Goal: Task Accomplishment & Management: Use online tool/utility

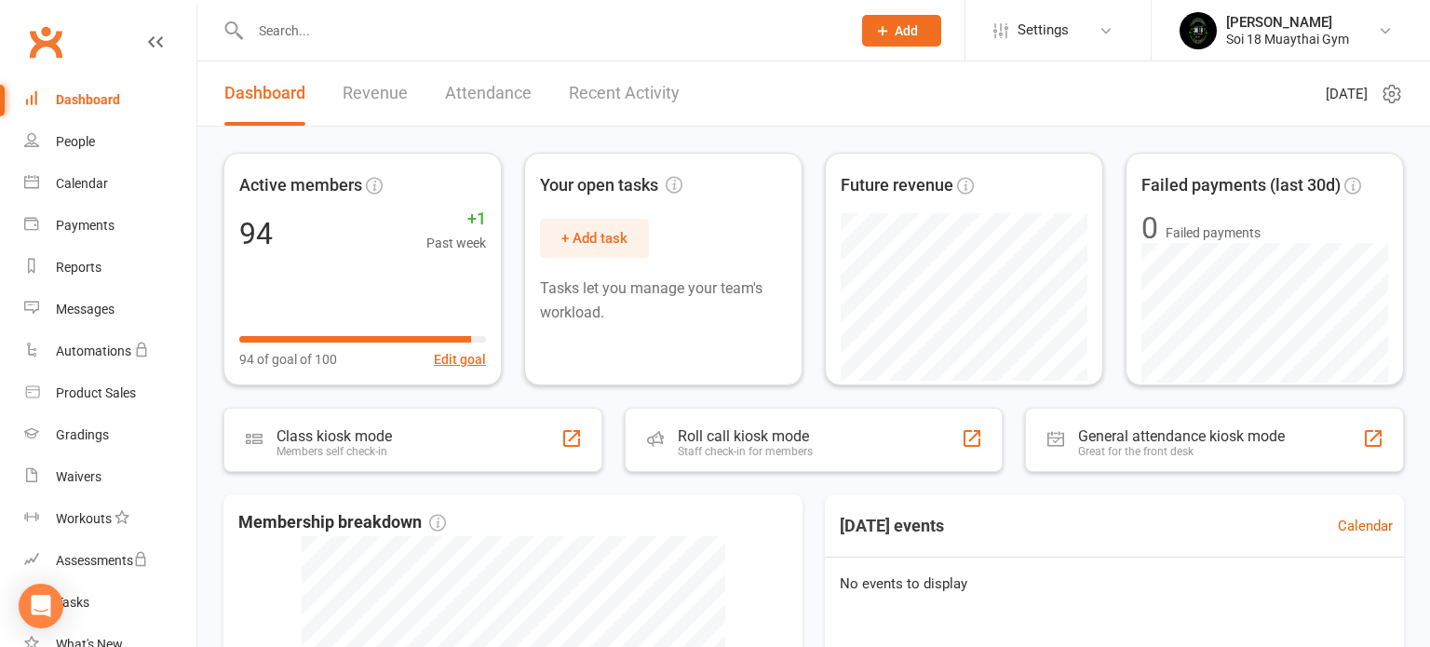
click at [607, 98] on link "Recent Activity" at bounding box center [624, 93] width 111 height 64
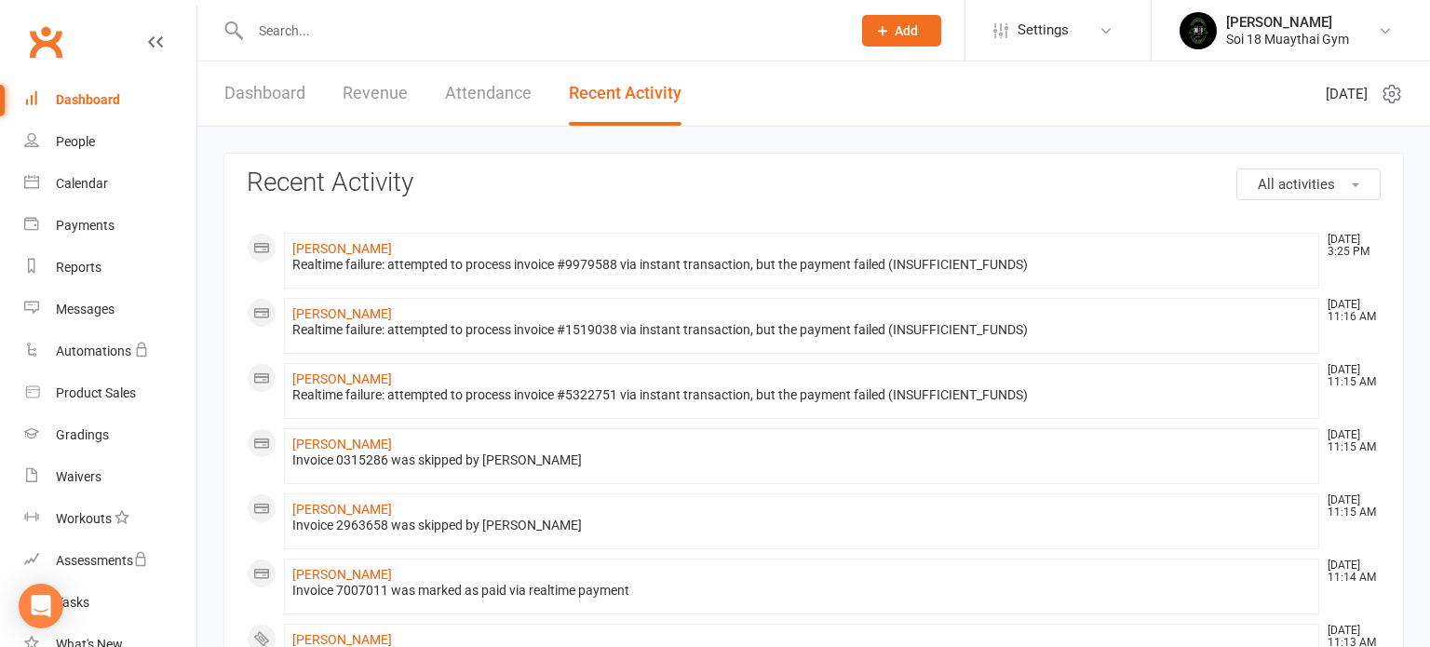
click at [258, 101] on link "Dashboard" at bounding box center [264, 93] width 81 height 64
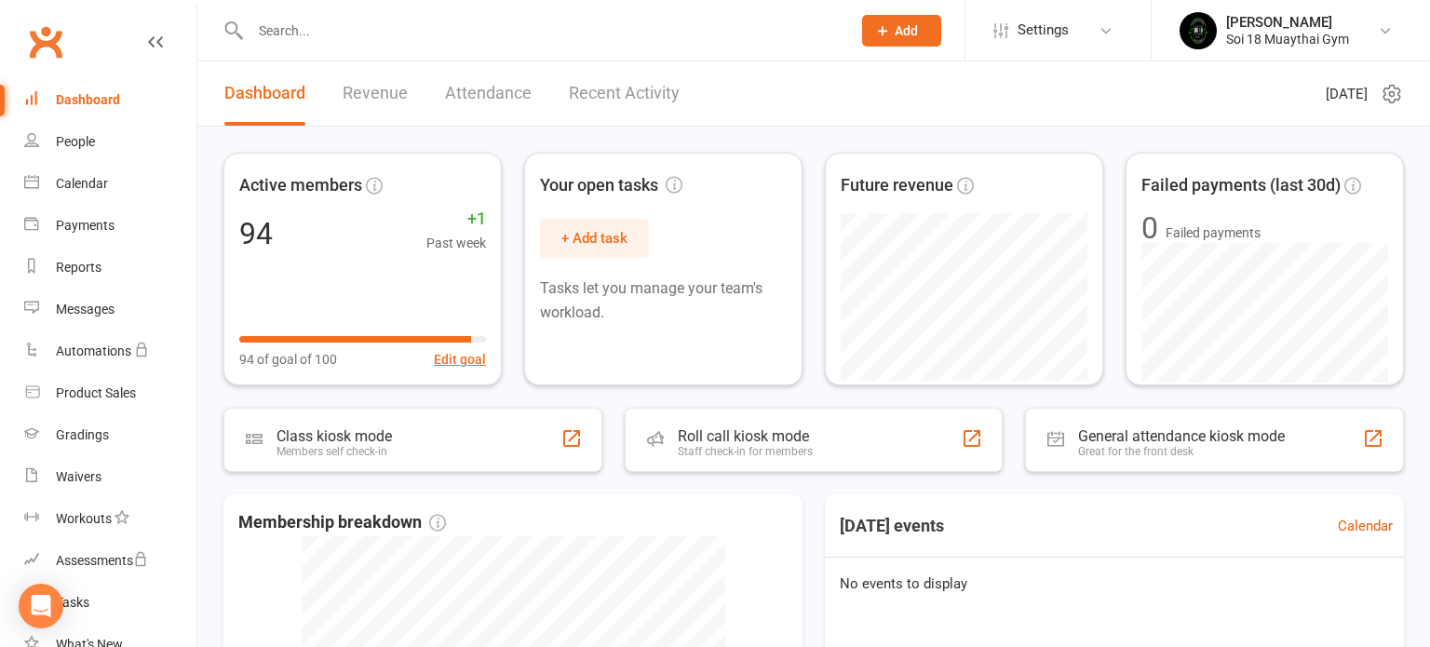
click at [644, 95] on link "Recent Activity" at bounding box center [624, 93] width 111 height 64
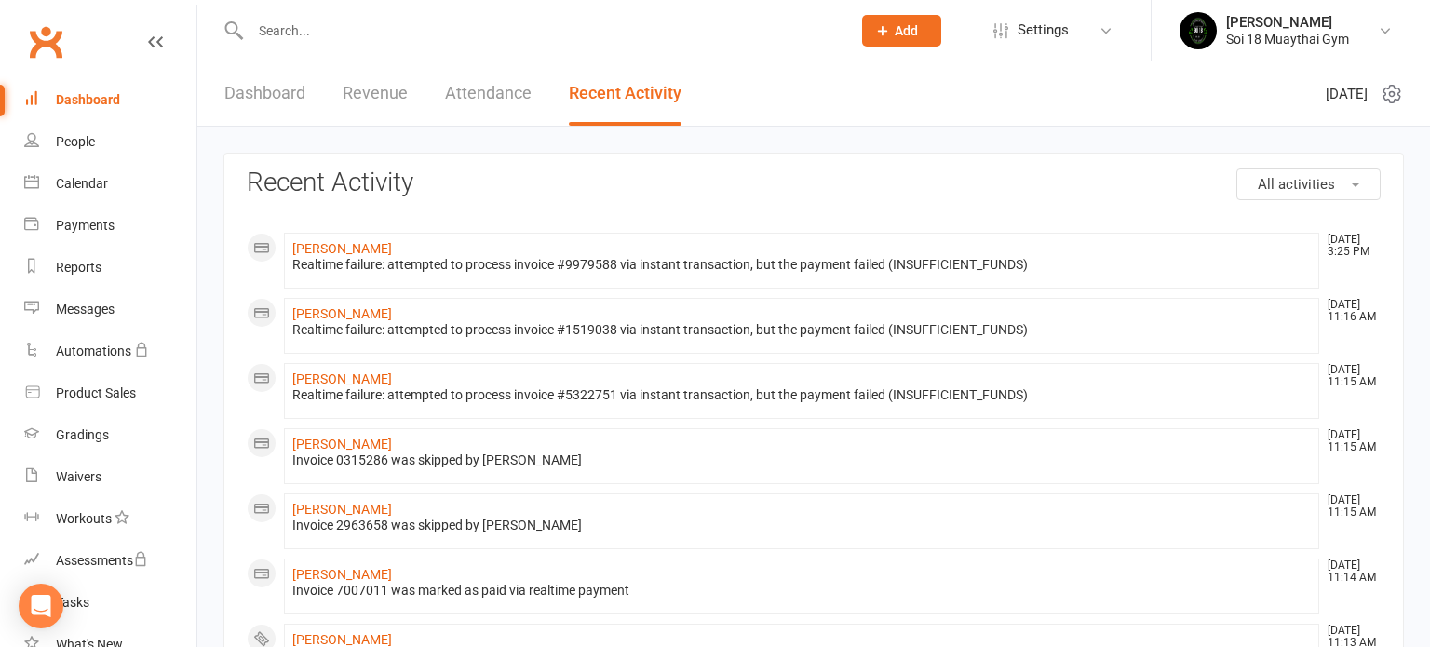
click at [275, 100] on link "Dashboard" at bounding box center [264, 93] width 81 height 64
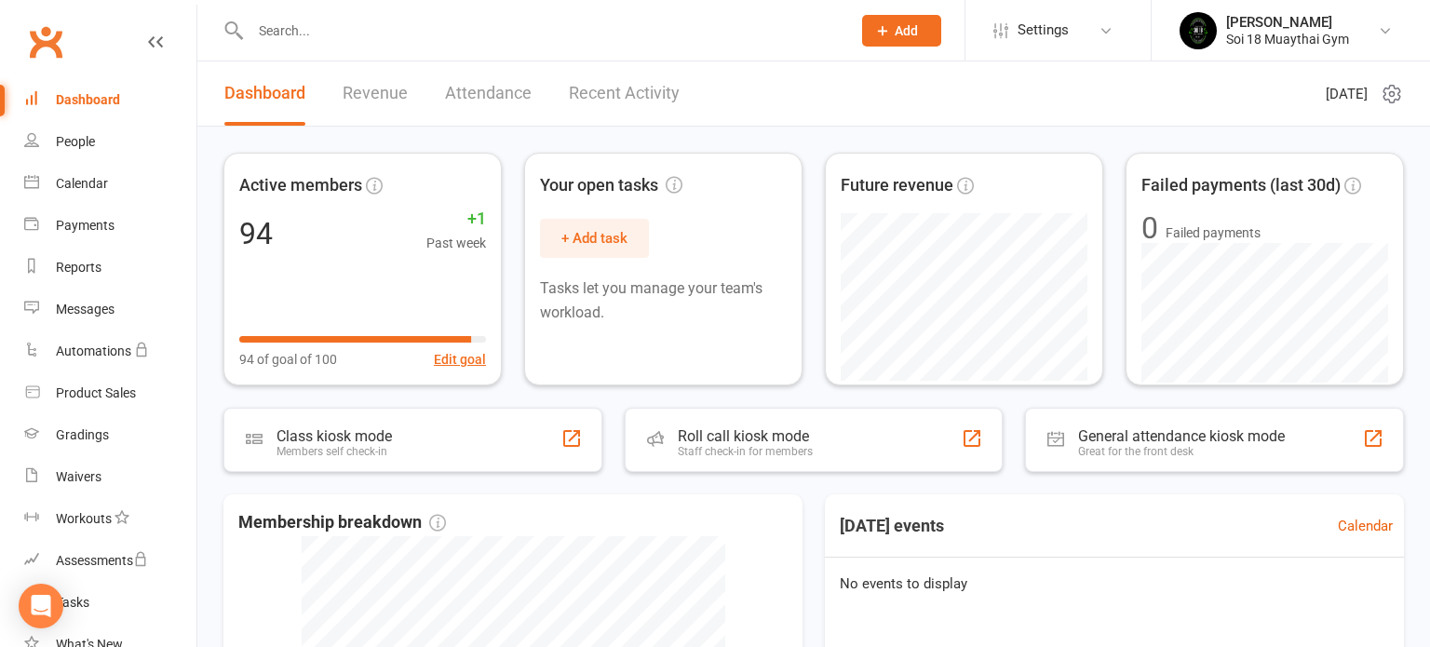
click at [607, 90] on link "Recent Activity" at bounding box center [624, 93] width 111 height 64
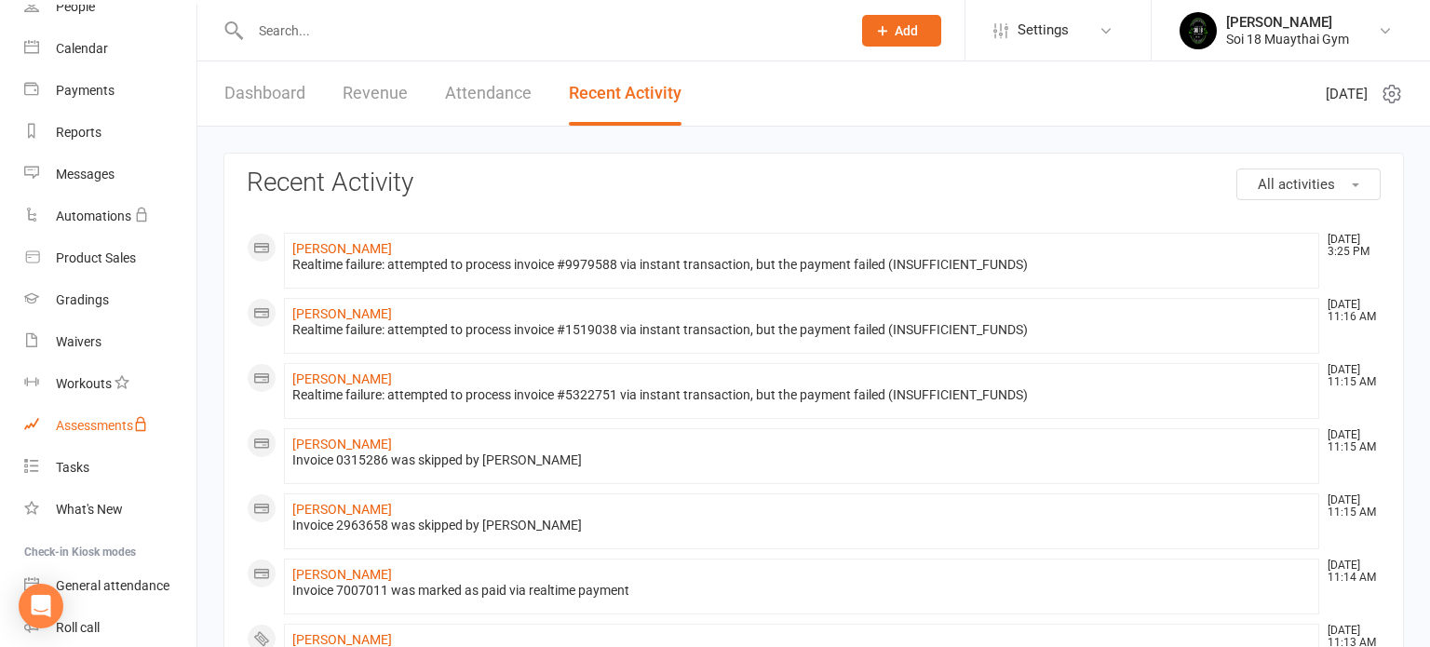
scroll to position [138, 0]
click at [117, 584] on div "General attendance" at bounding box center [113, 582] width 114 height 15
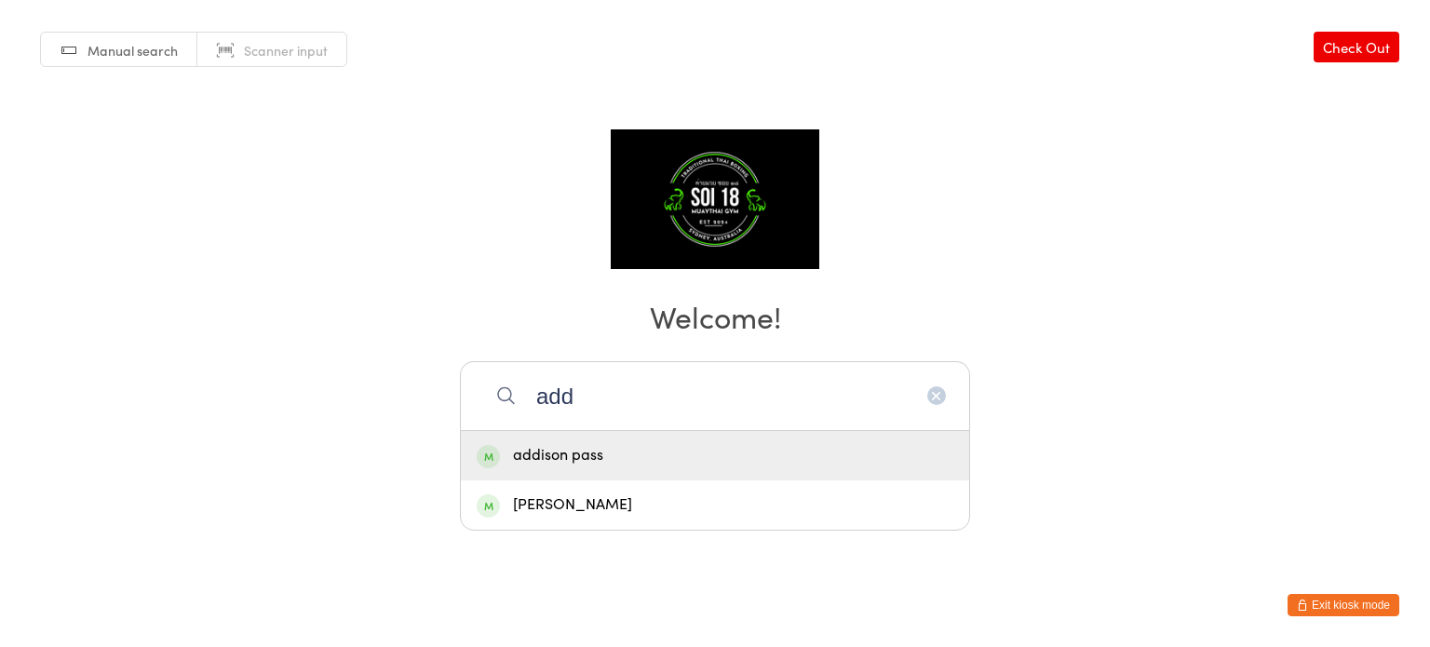
type input "add"
click at [578, 456] on div "addison pass" at bounding box center [715, 455] width 477 height 25
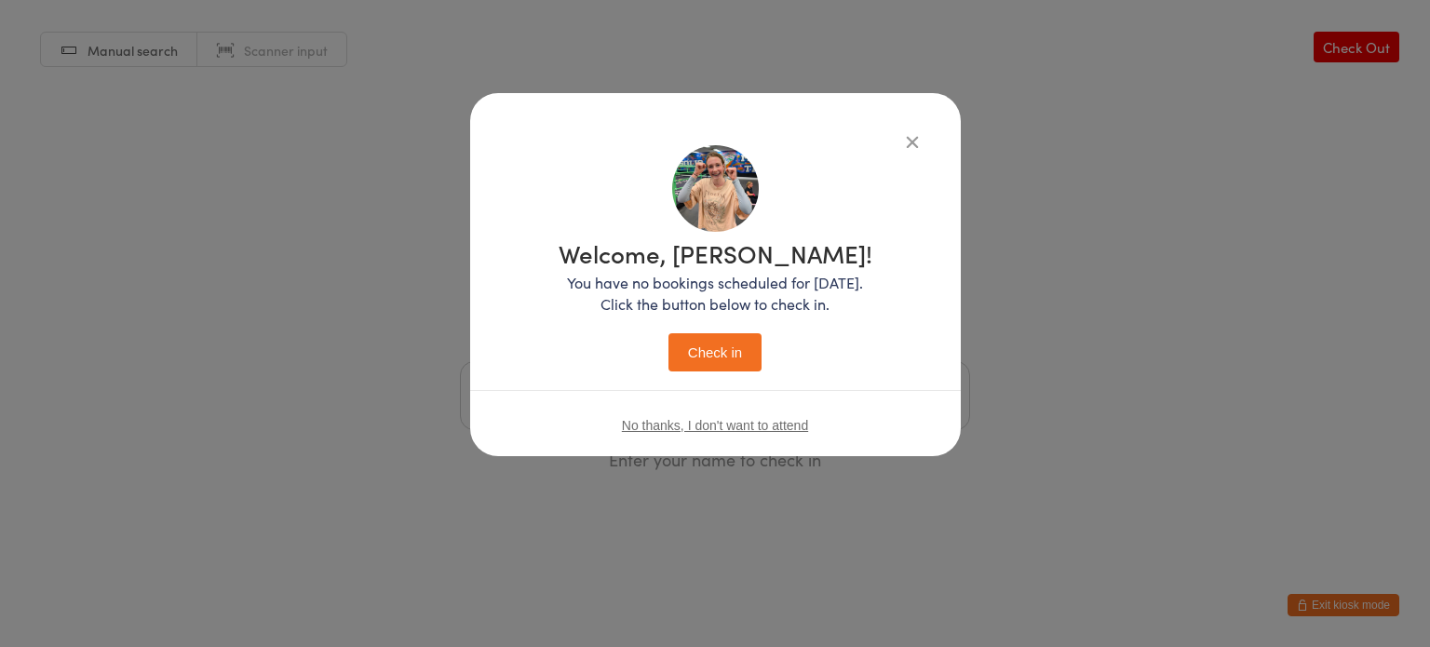
click at [709, 358] on button "Check in" at bounding box center [714, 352] width 93 height 38
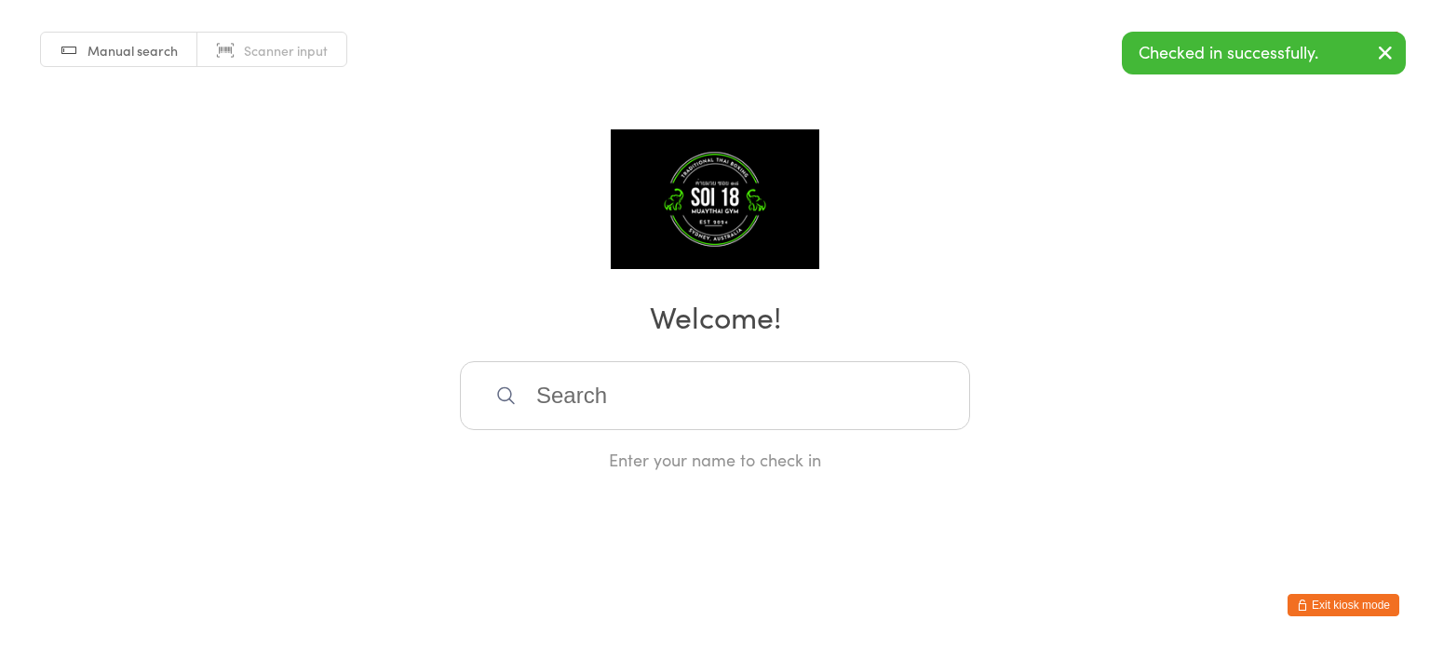
click at [611, 404] on input "search" at bounding box center [715, 395] width 510 height 69
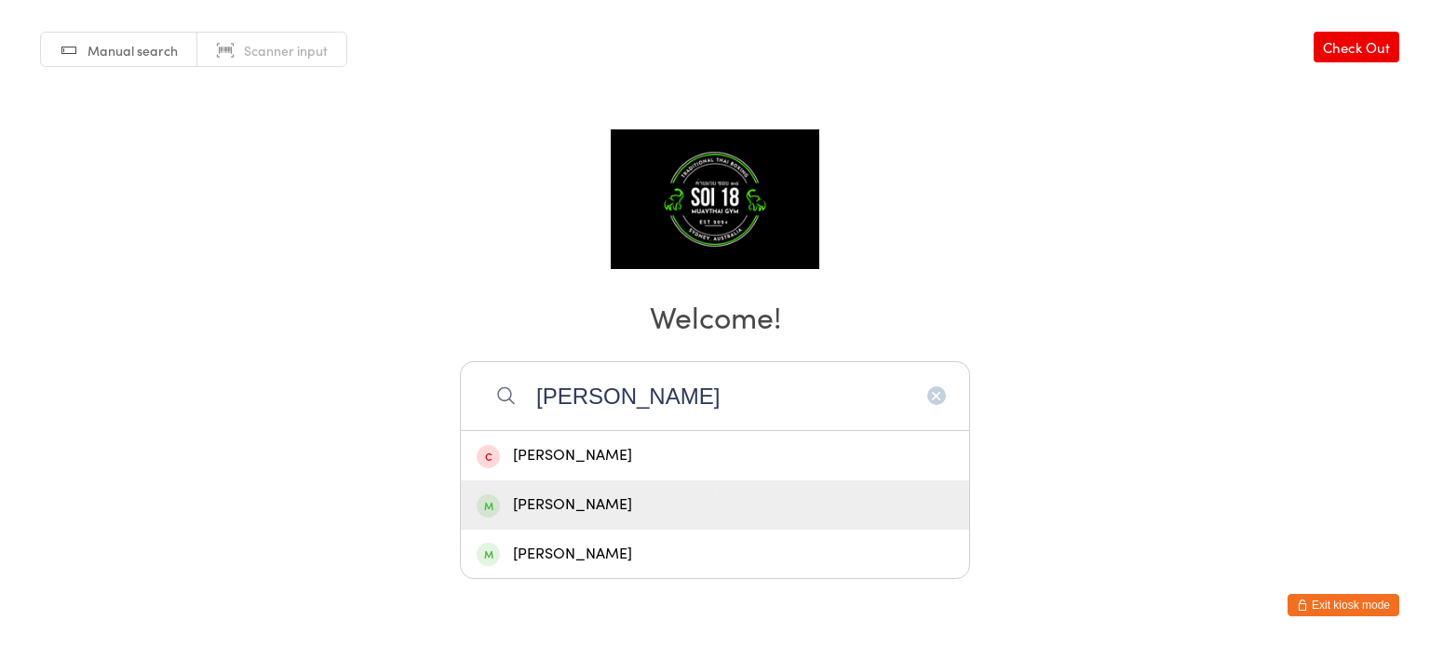
type input "[PERSON_NAME]"
click at [580, 509] on div "[PERSON_NAME]" at bounding box center [715, 504] width 477 height 25
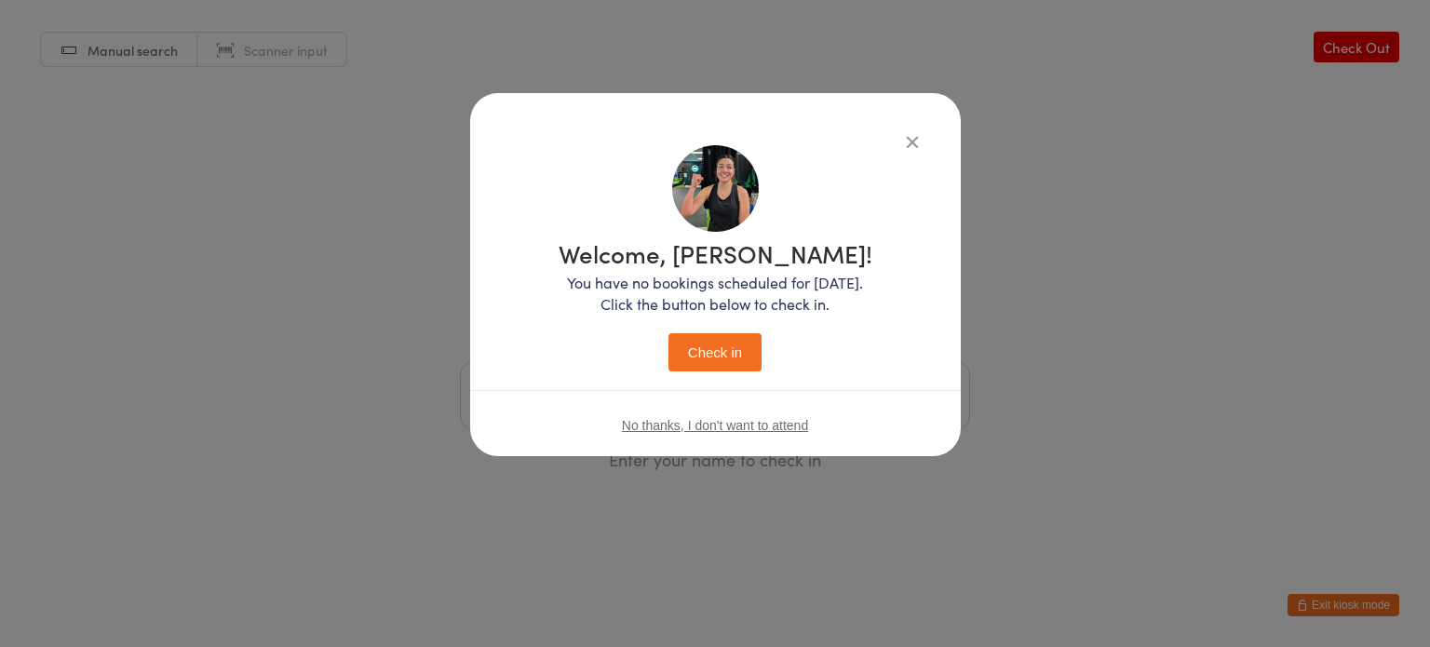
click at [720, 348] on button "Check in" at bounding box center [714, 352] width 93 height 38
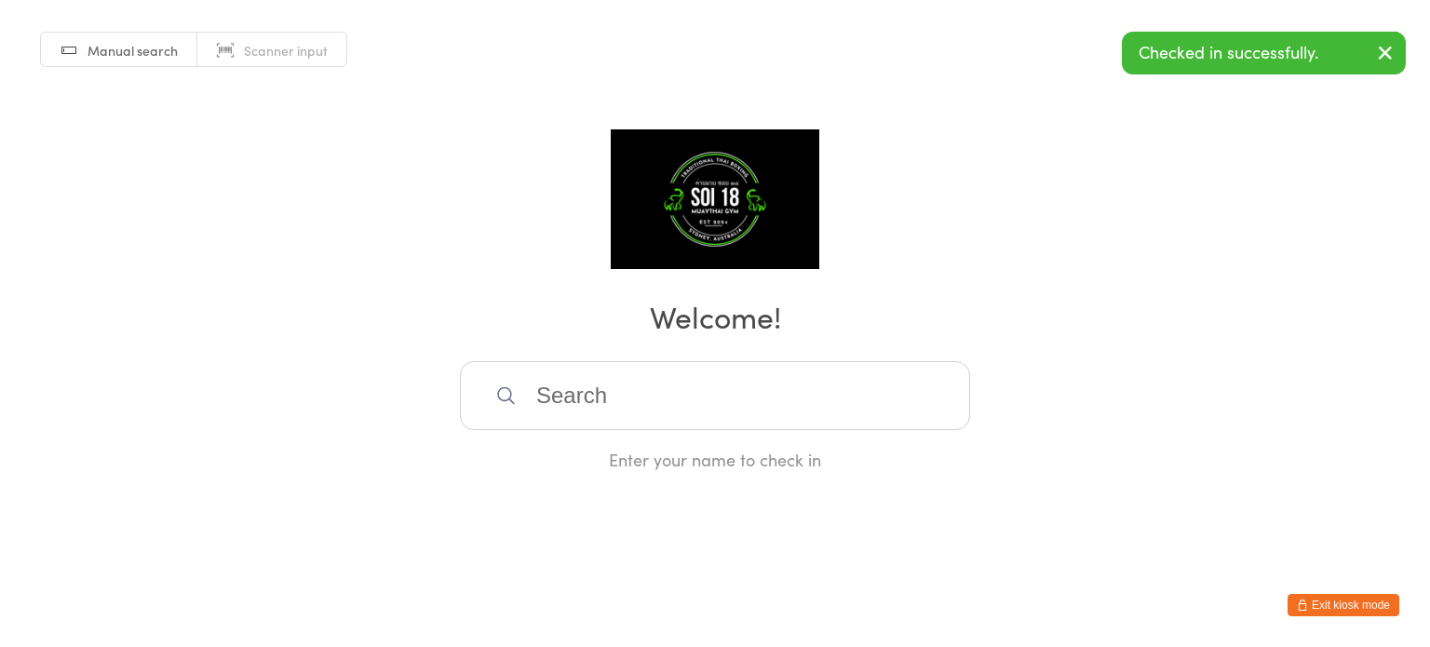
click at [613, 412] on input "search" at bounding box center [715, 395] width 510 height 69
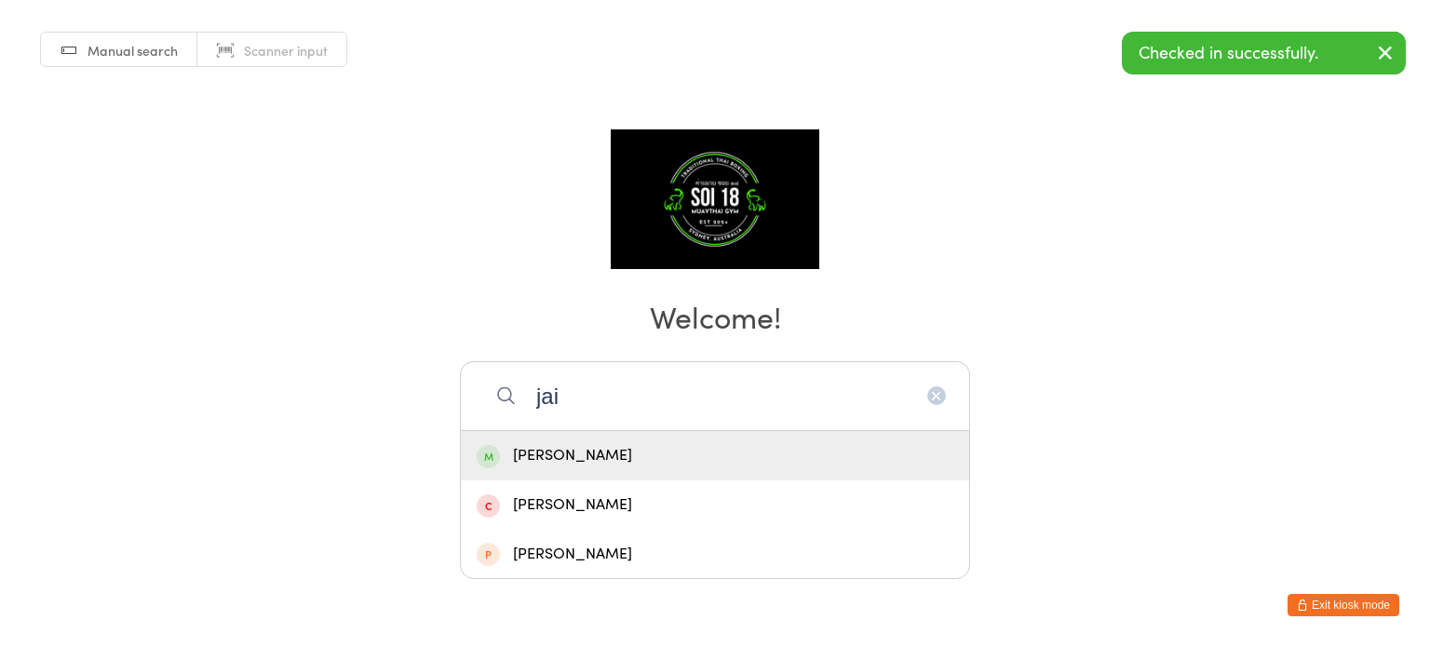
type input "jai"
click at [598, 458] on div "[PERSON_NAME]" at bounding box center [715, 455] width 477 height 25
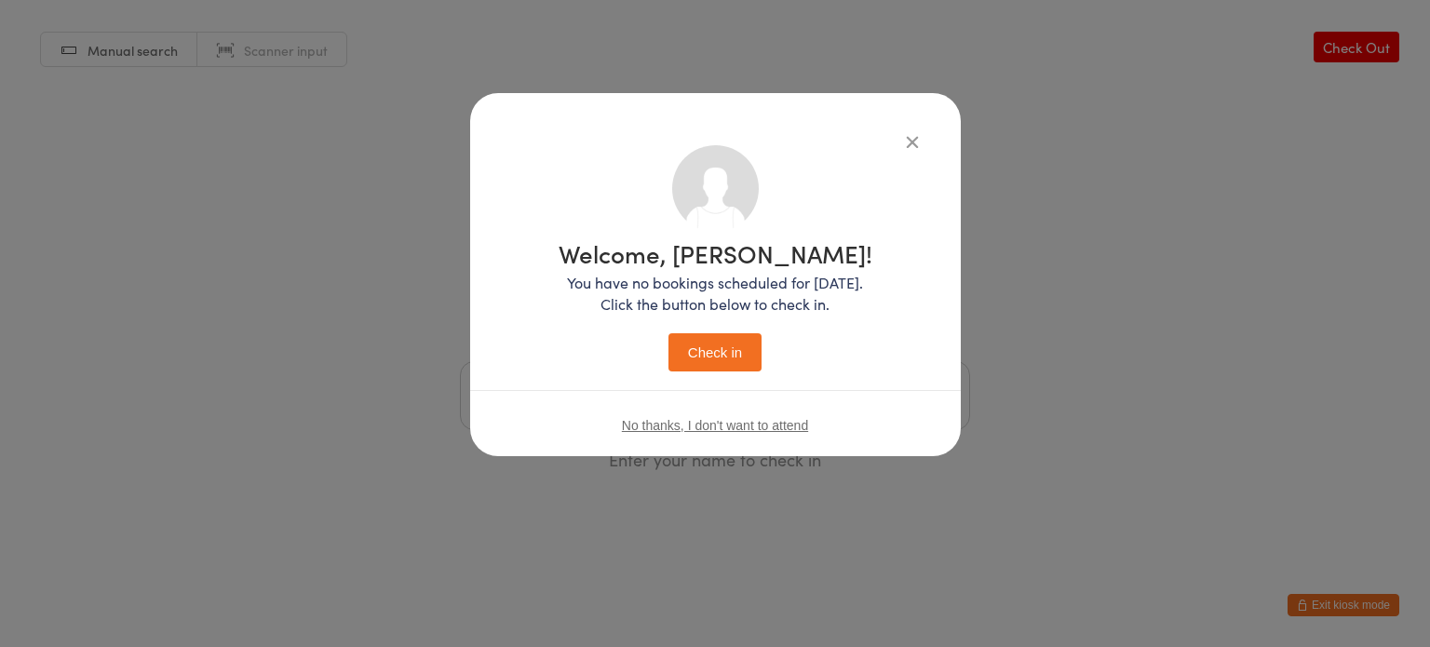
click at [707, 356] on button "Check in" at bounding box center [714, 352] width 93 height 38
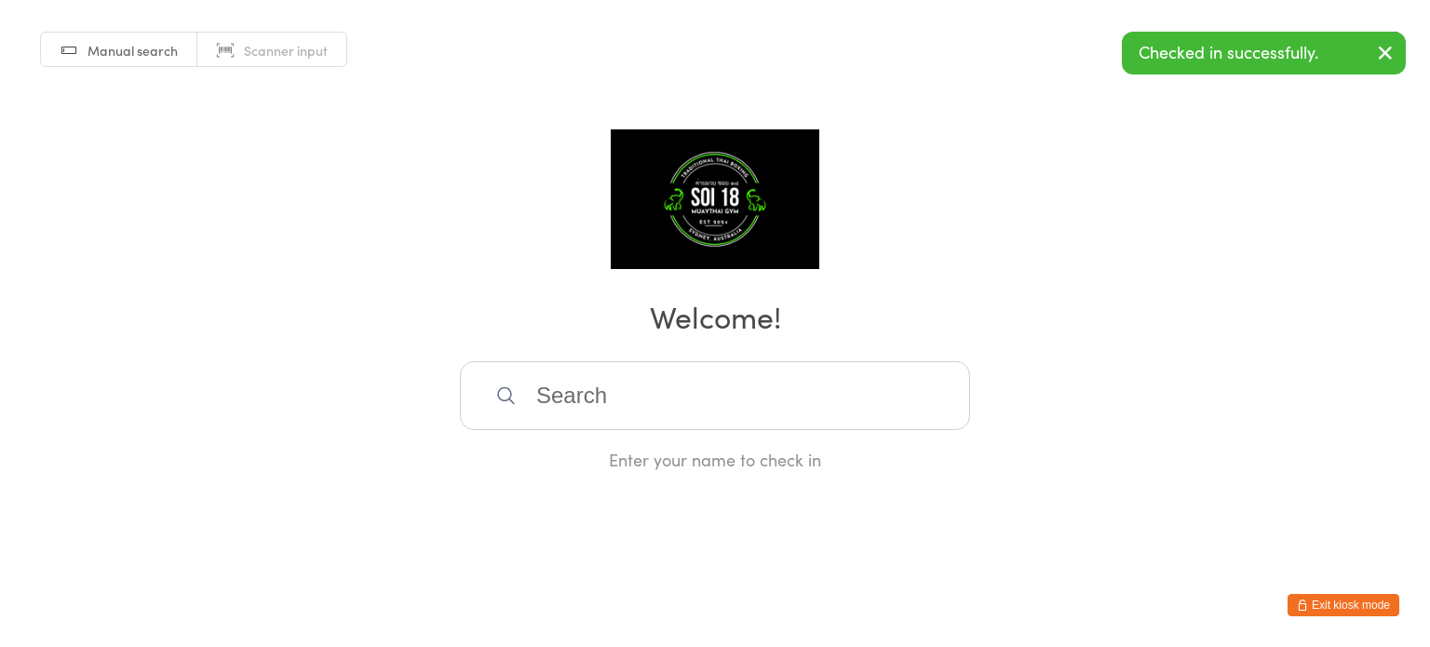
click at [1354, 606] on button "Exit kiosk mode" at bounding box center [1343, 605] width 112 height 22
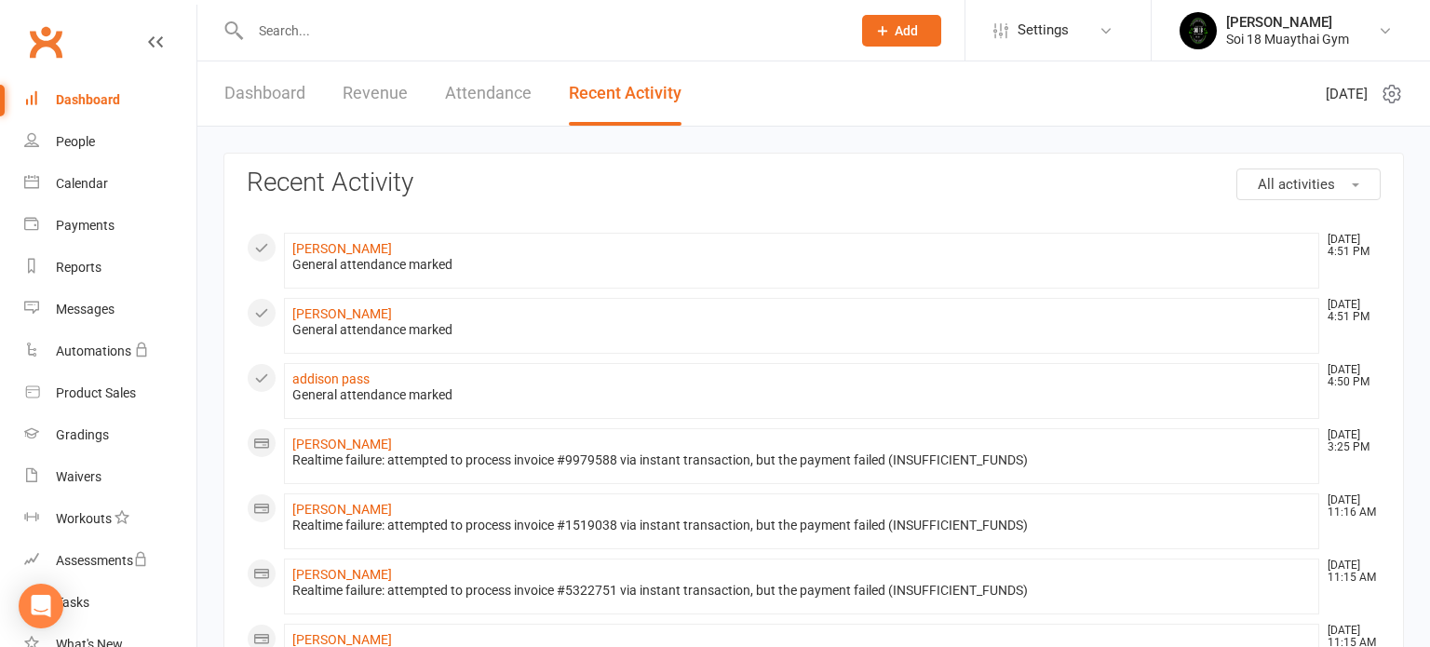
click at [263, 88] on link "Dashboard" at bounding box center [264, 93] width 81 height 64
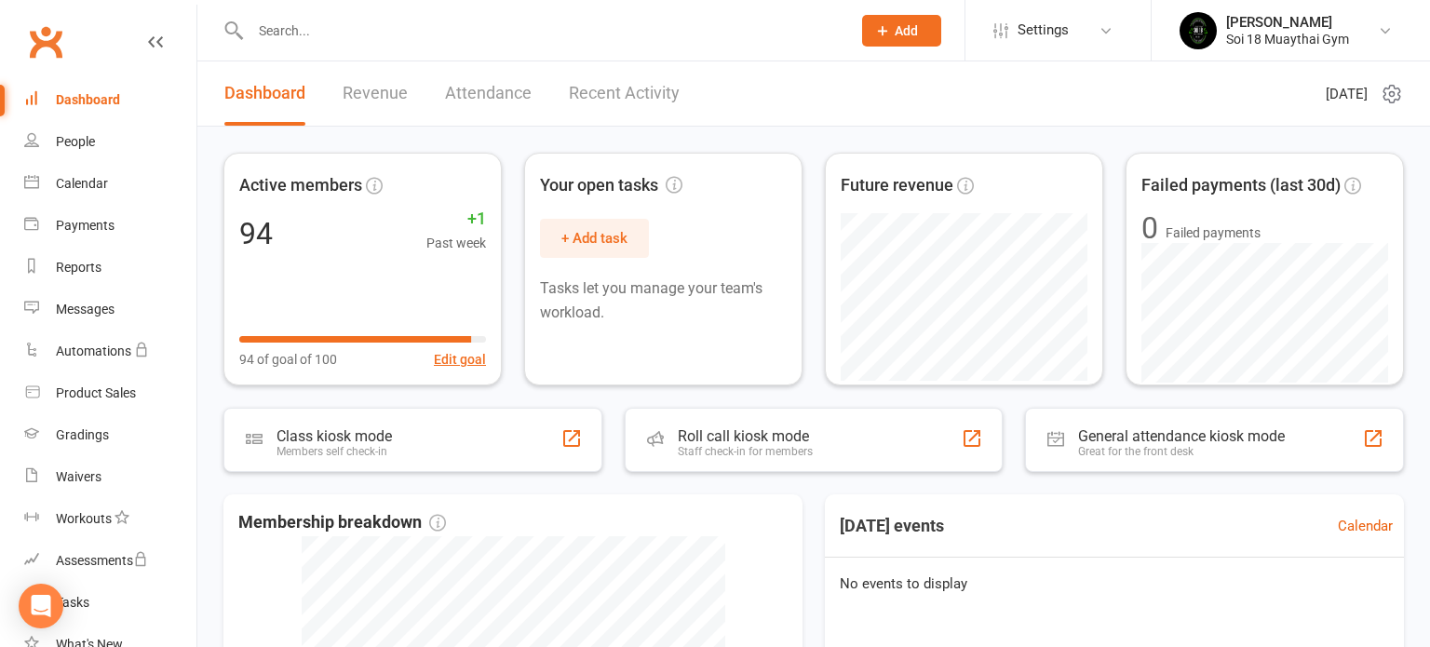
click at [625, 82] on link "Recent Activity" at bounding box center [624, 93] width 111 height 64
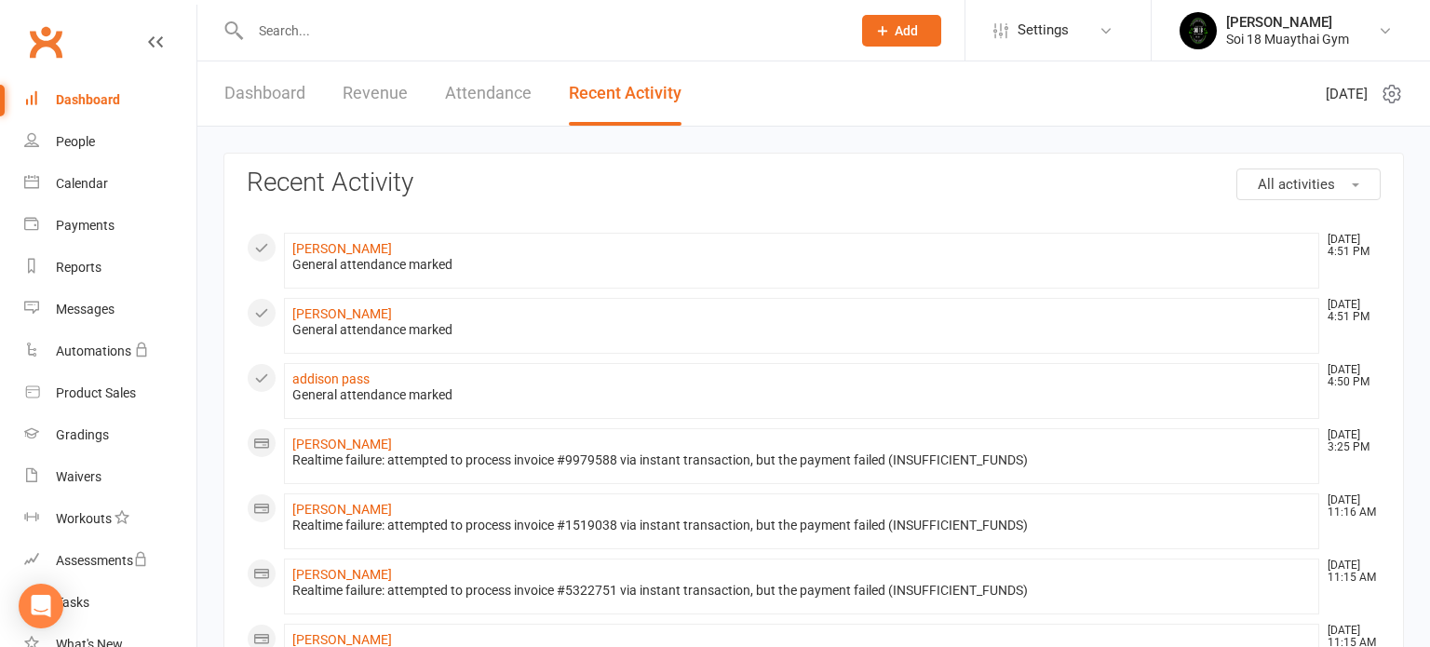
click at [227, 92] on link "Dashboard" at bounding box center [264, 93] width 81 height 64
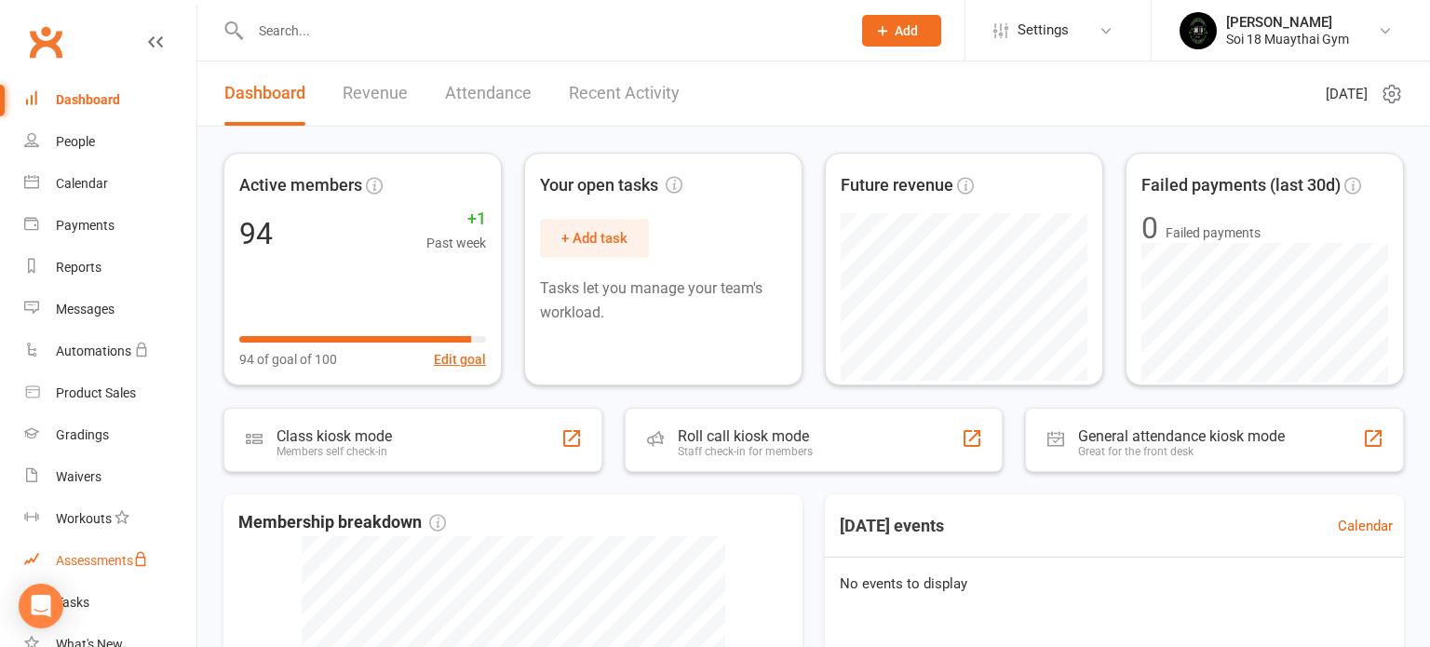
scroll to position [249, 0]
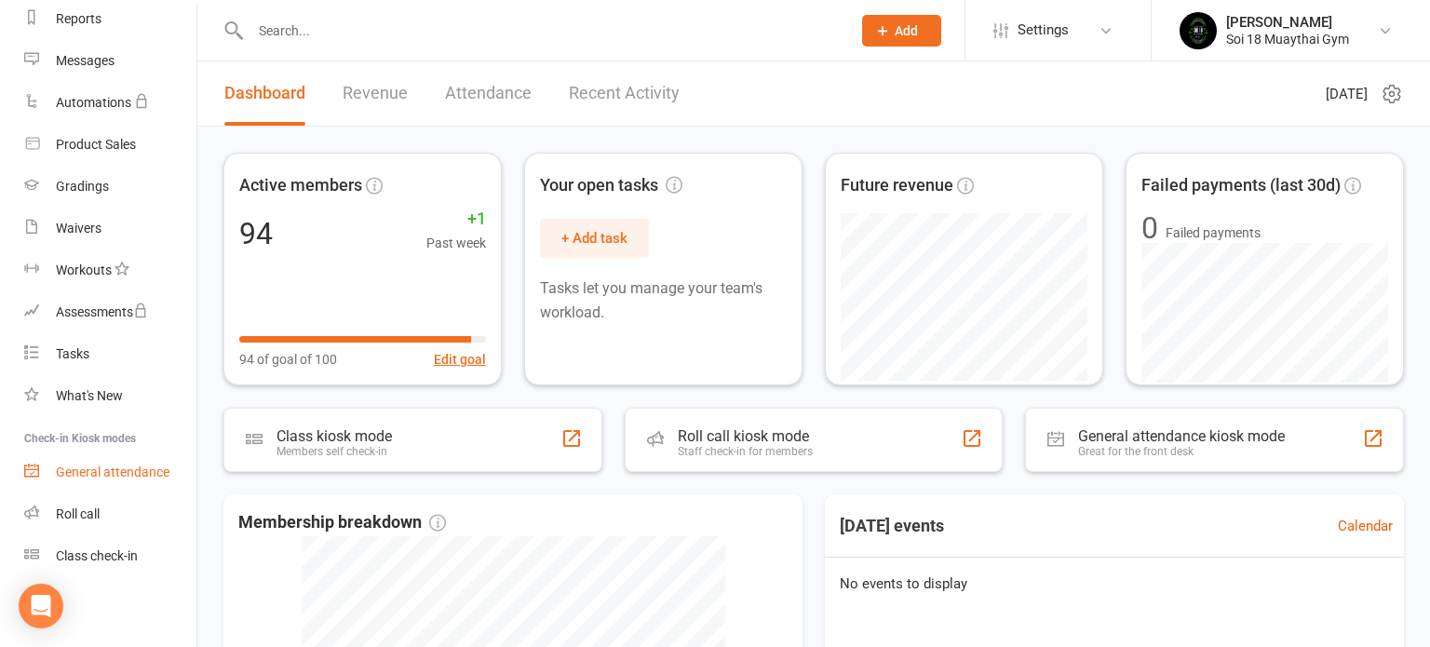
click at [69, 475] on div "General attendance" at bounding box center [113, 471] width 114 height 15
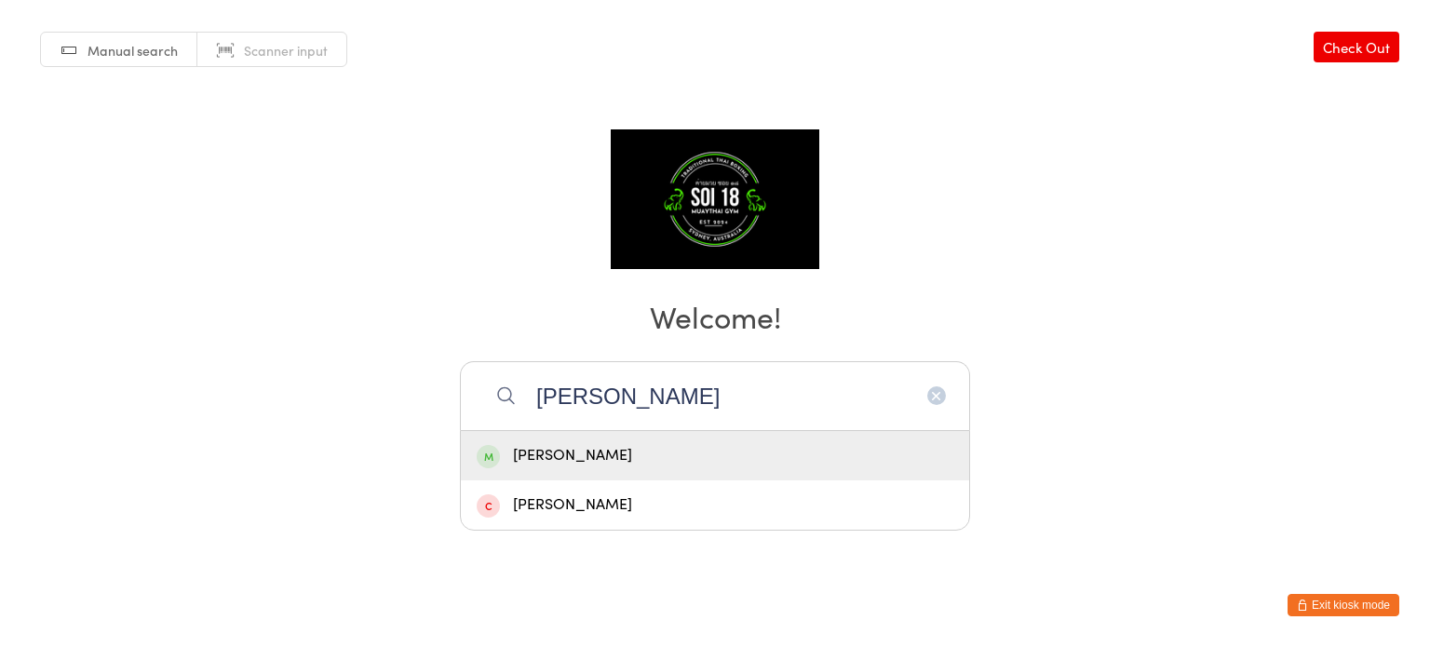
type input "yani"
click at [584, 459] on div "Yani Giourgis" at bounding box center [715, 455] width 477 height 25
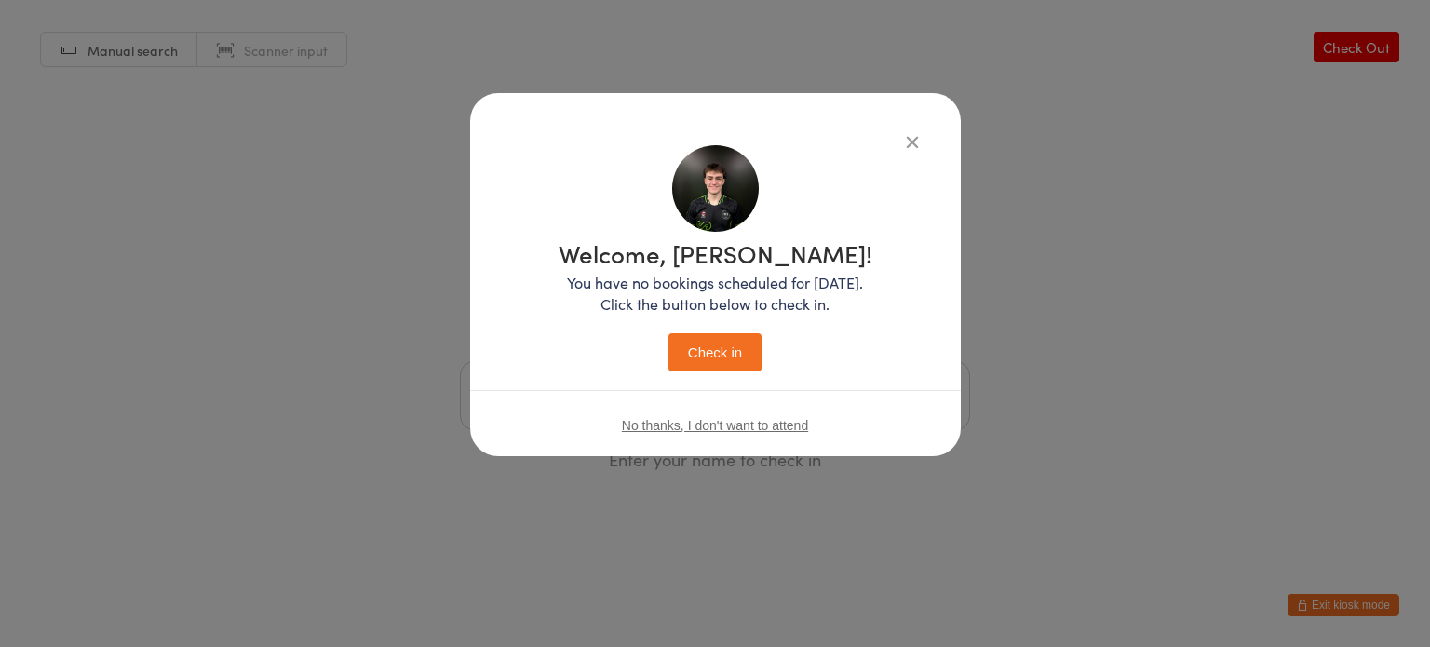
click at [699, 282] on p "You have no bookings scheduled for today. Click the button below to check in." at bounding box center [715, 293] width 314 height 43
click at [708, 342] on button "Check in" at bounding box center [714, 352] width 93 height 38
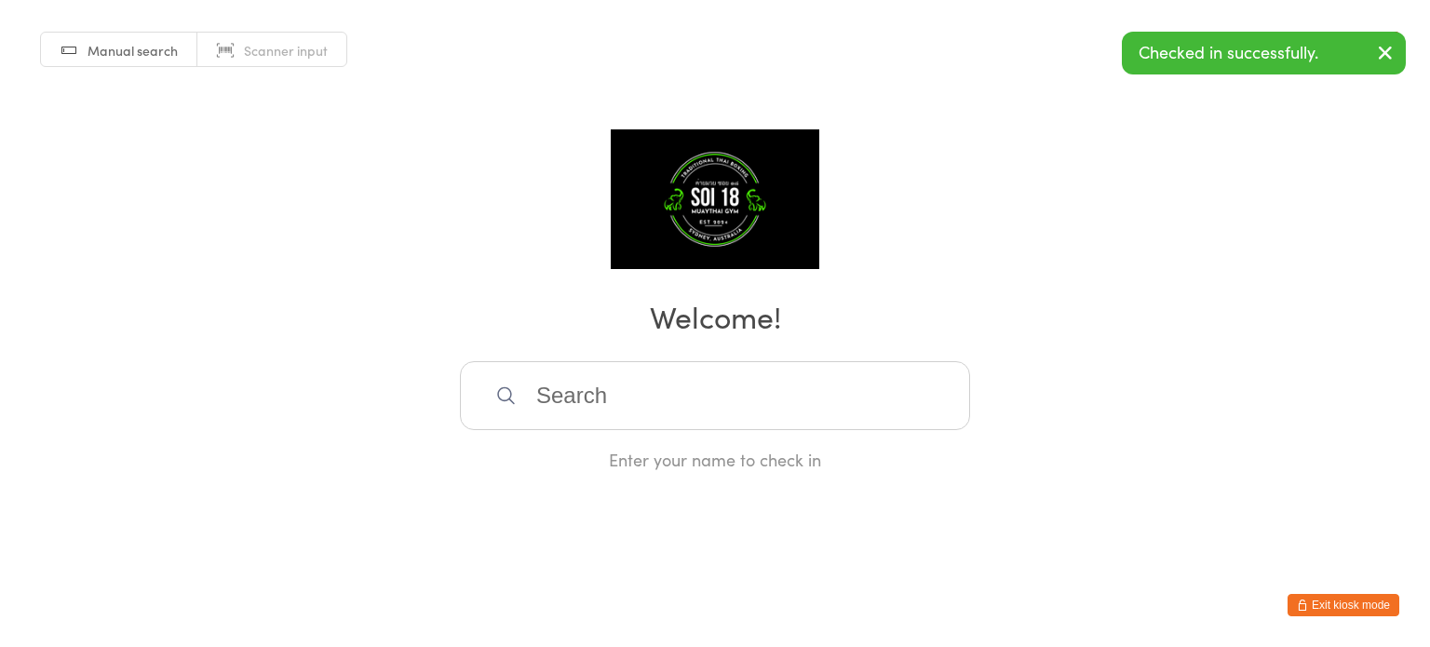
click at [618, 393] on input "search" at bounding box center [715, 395] width 510 height 69
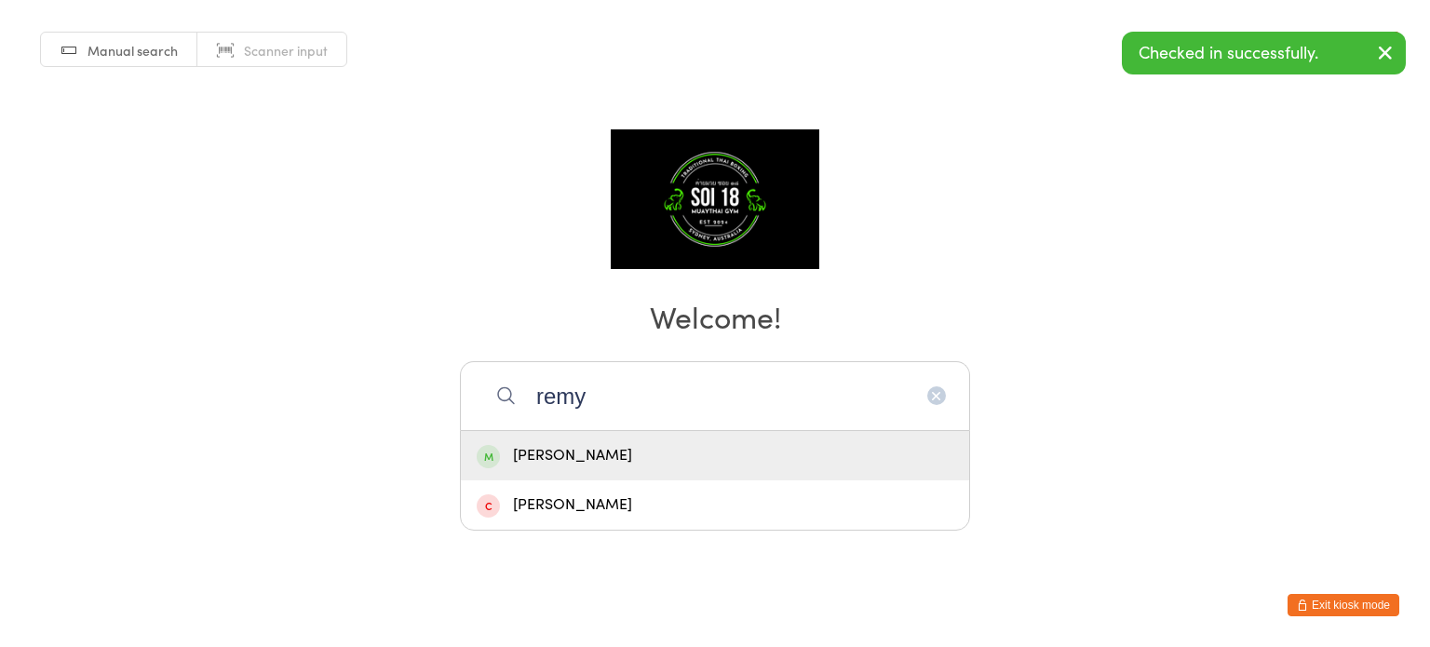
type input "remy"
click at [591, 464] on div "Remy Chavez" at bounding box center [715, 455] width 477 height 25
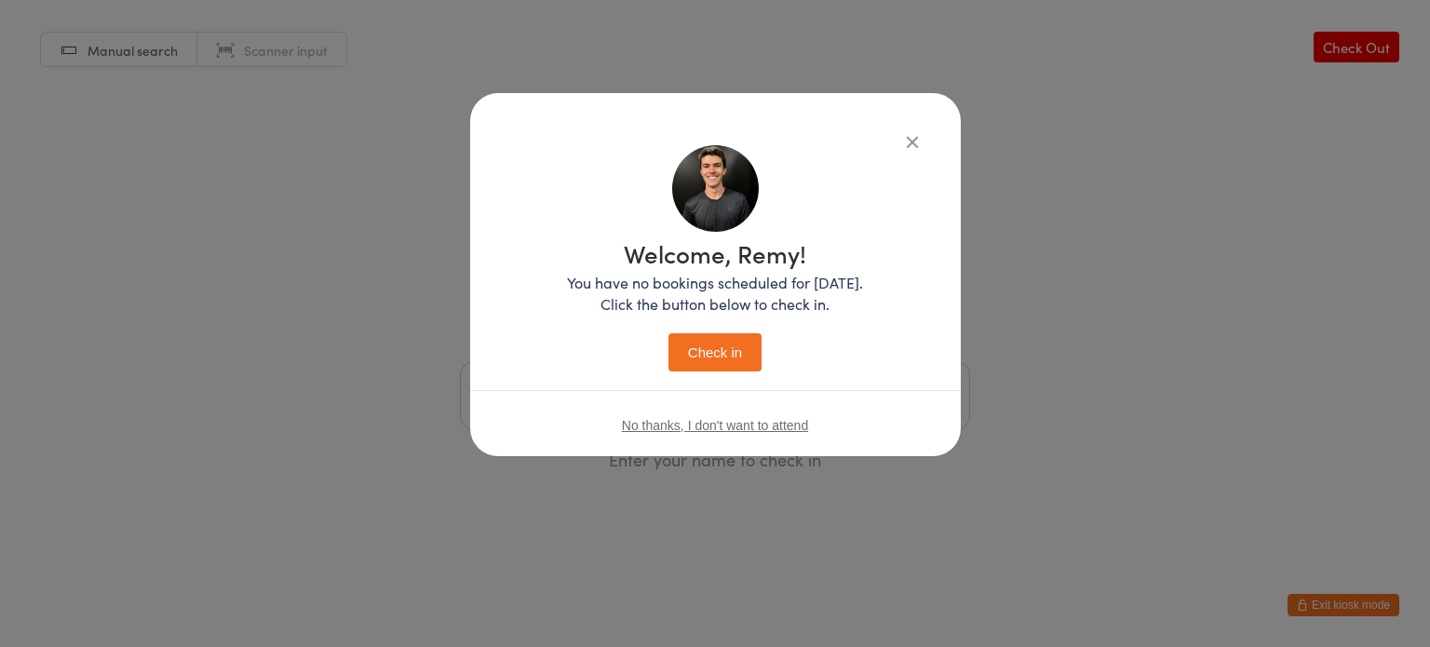
click at [720, 355] on button "Check in" at bounding box center [714, 352] width 93 height 38
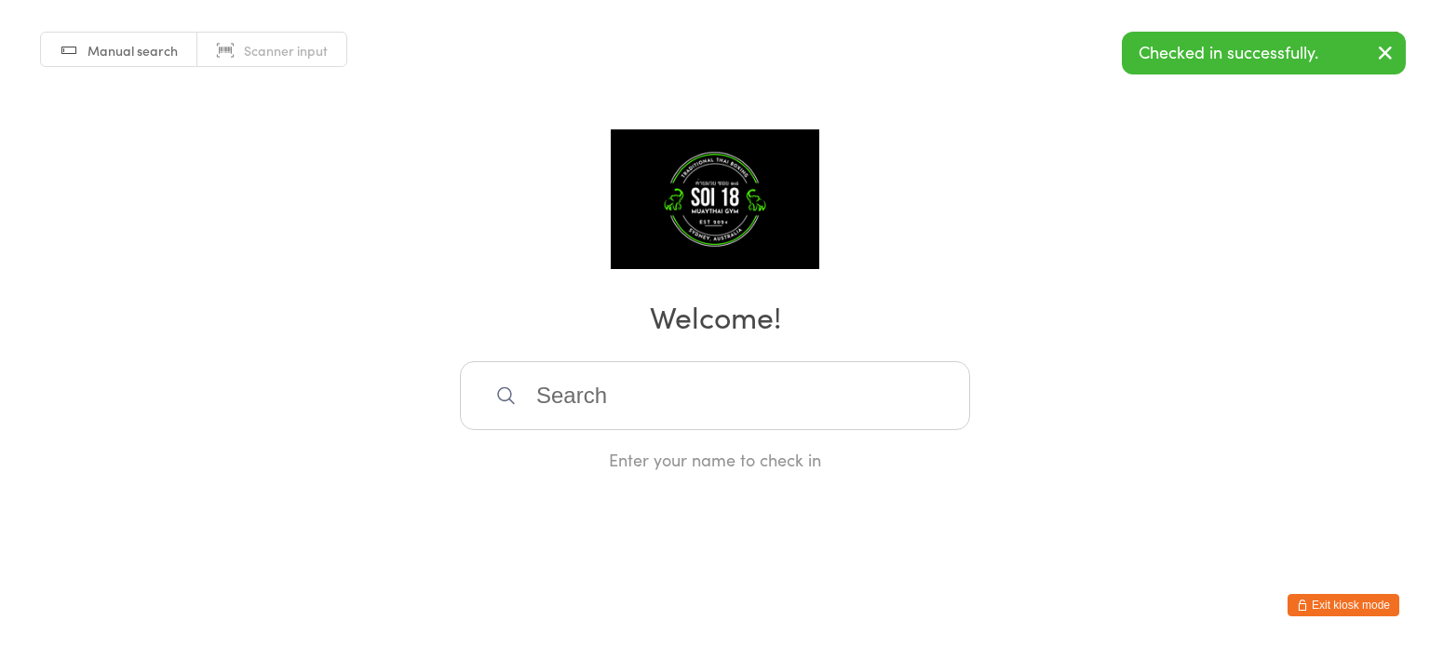
click at [581, 410] on input "search" at bounding box center [715, 395] width 510 height 69
type input "aar"
click at [591, 452] on div "Aaron Oborn" at bounding box center [715, 455] width 477 height 25
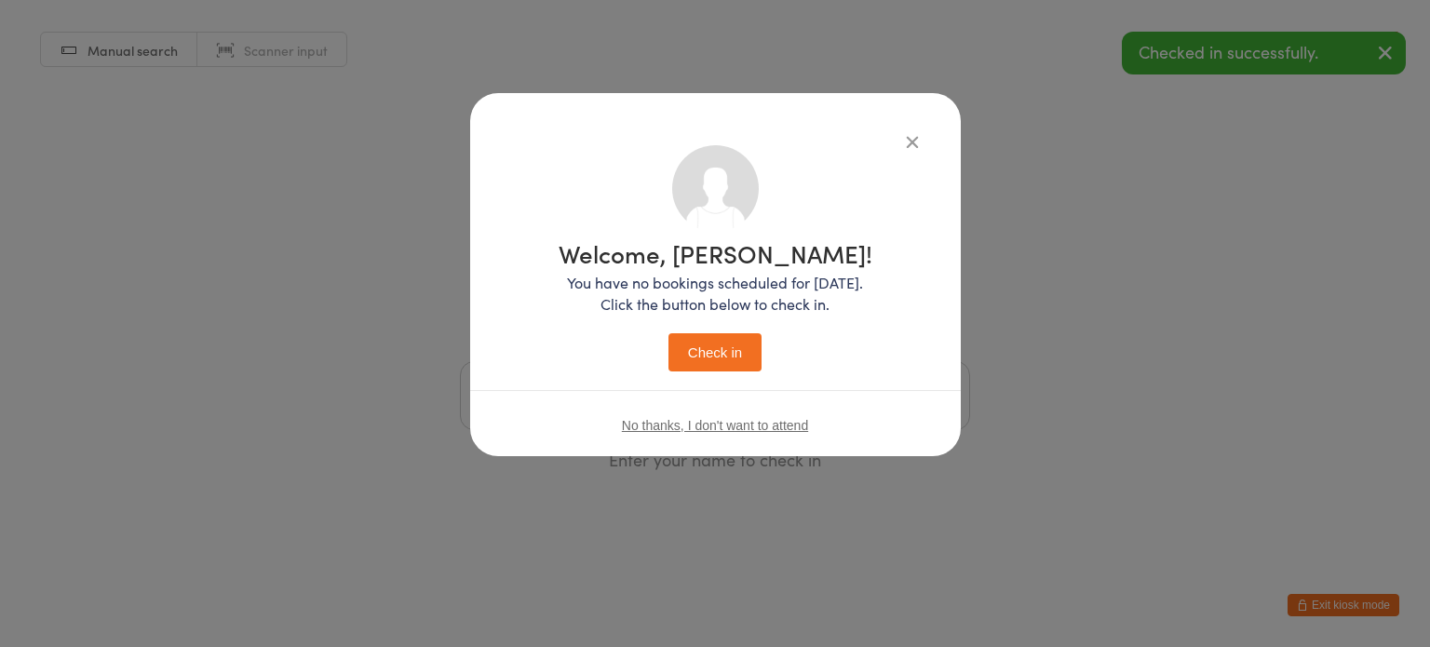
click at [739, 354] on button "Check in" at bounding box center [714, 352] width 93 height 38
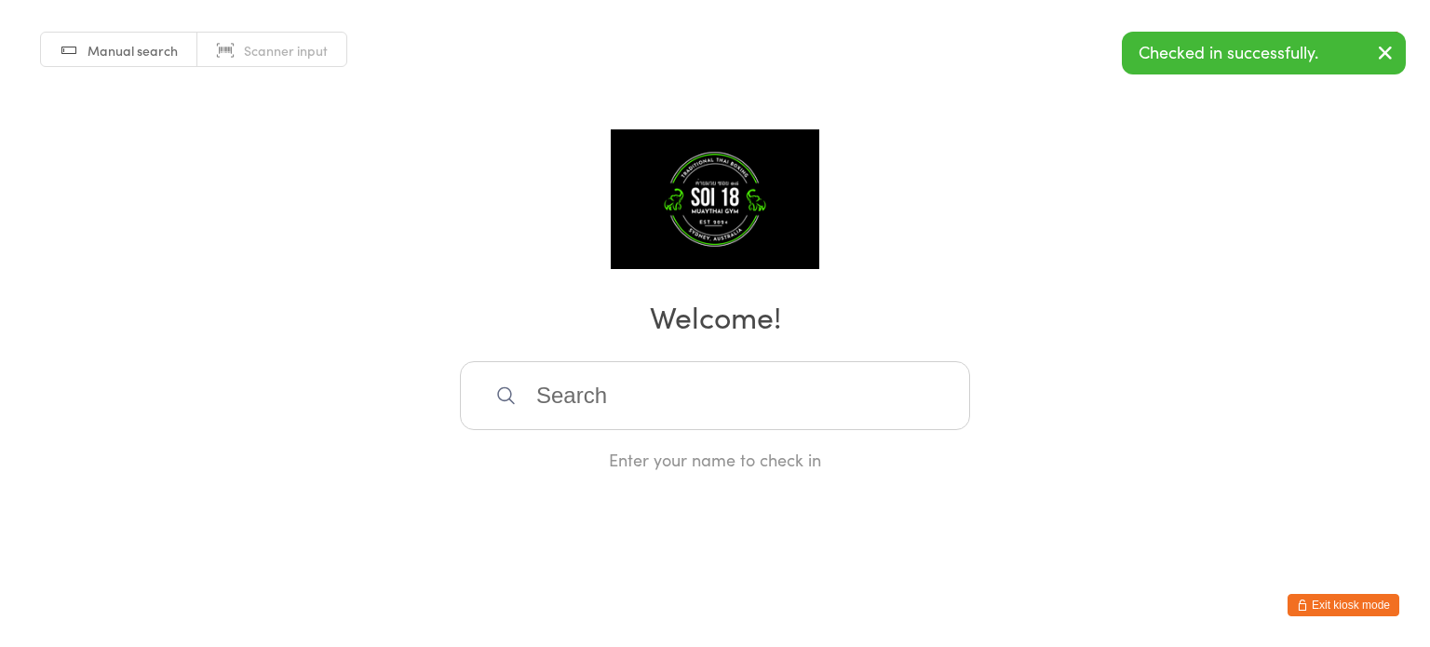
click at [698, 399] on input "search" at bounding box center [715, 395] width 510 height 69
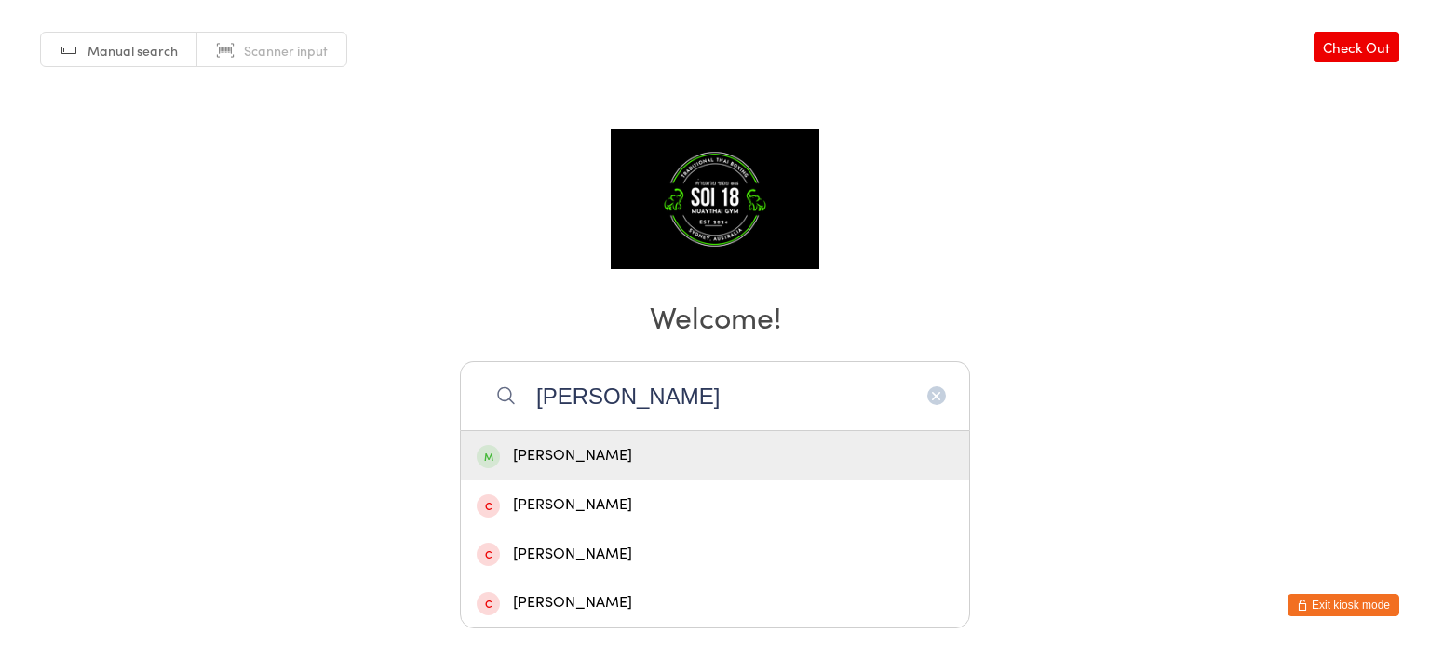
type input "lenn"
click at [631, 456] on div "[PERSON_NAME]" at bounding box center [715, 455] width 477 height 25
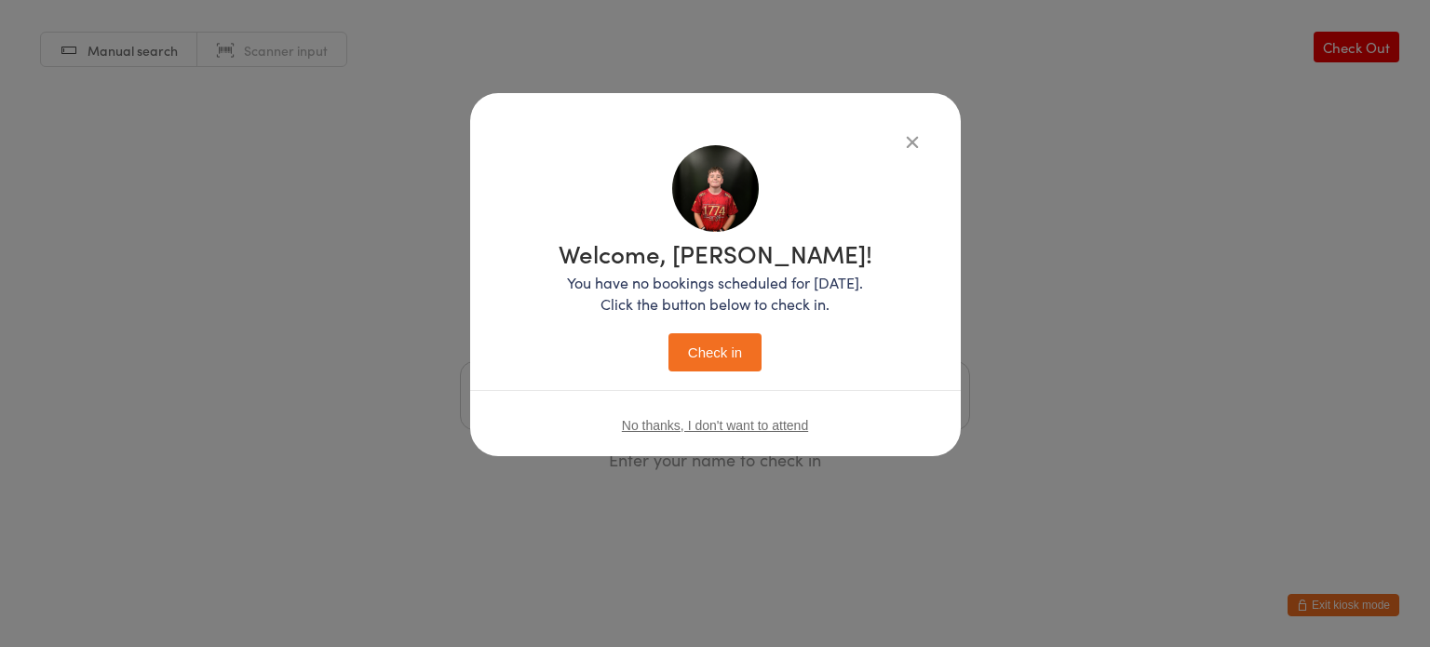
click at [731, 348] on button "Check in" at bounding box center [714, 352] width 93 height 38
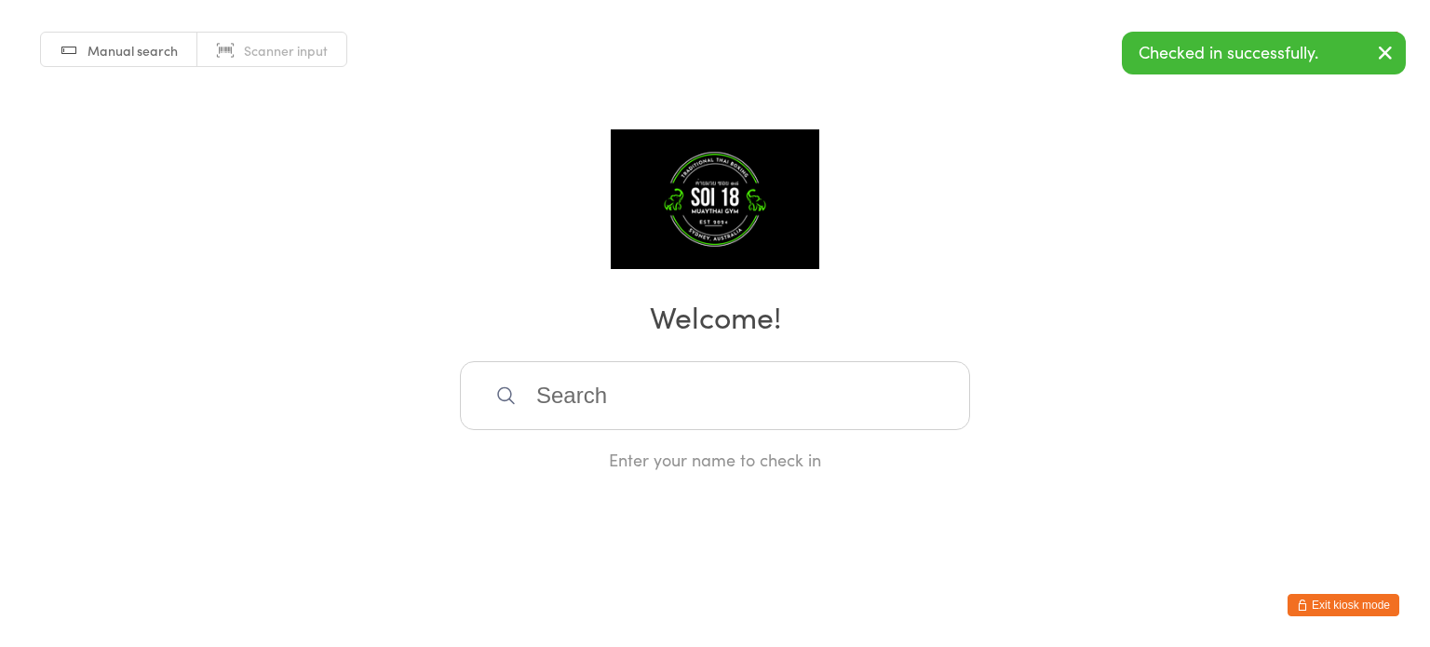
click at [661, 392] on input "search" at bounding box center [715, 395] width 510 height 69
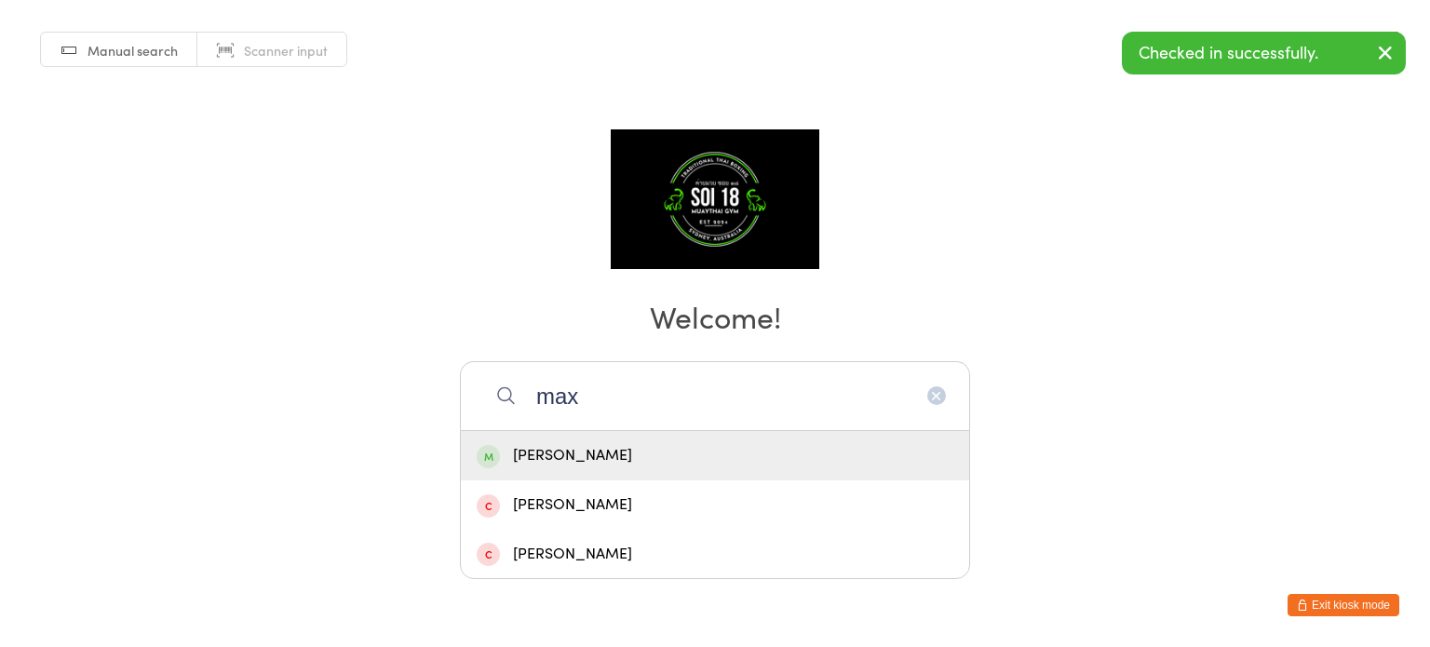
type input "max"
click at [598, 456] on div "Max Martin" at bounding box center [715, 455] width 477 height 25
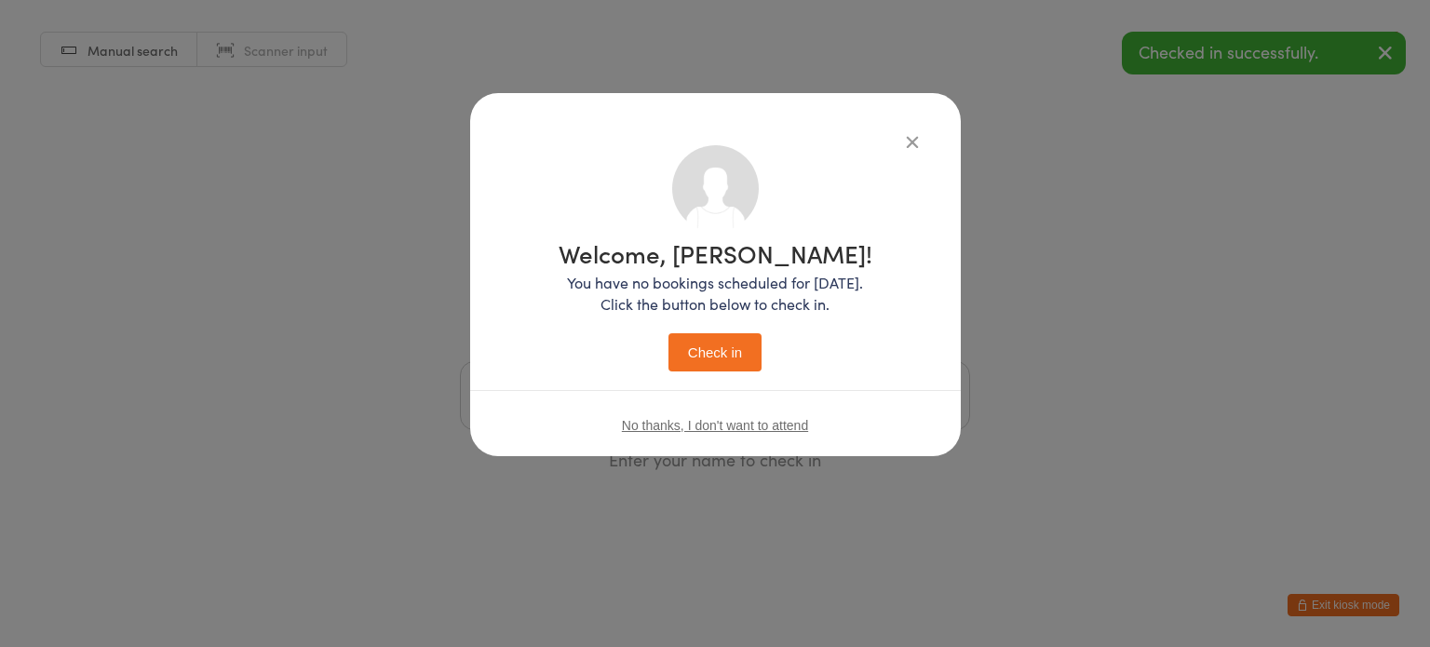
click at [703, 356] on button "Check in" at bounding box center [714, 352] width 93 height 38
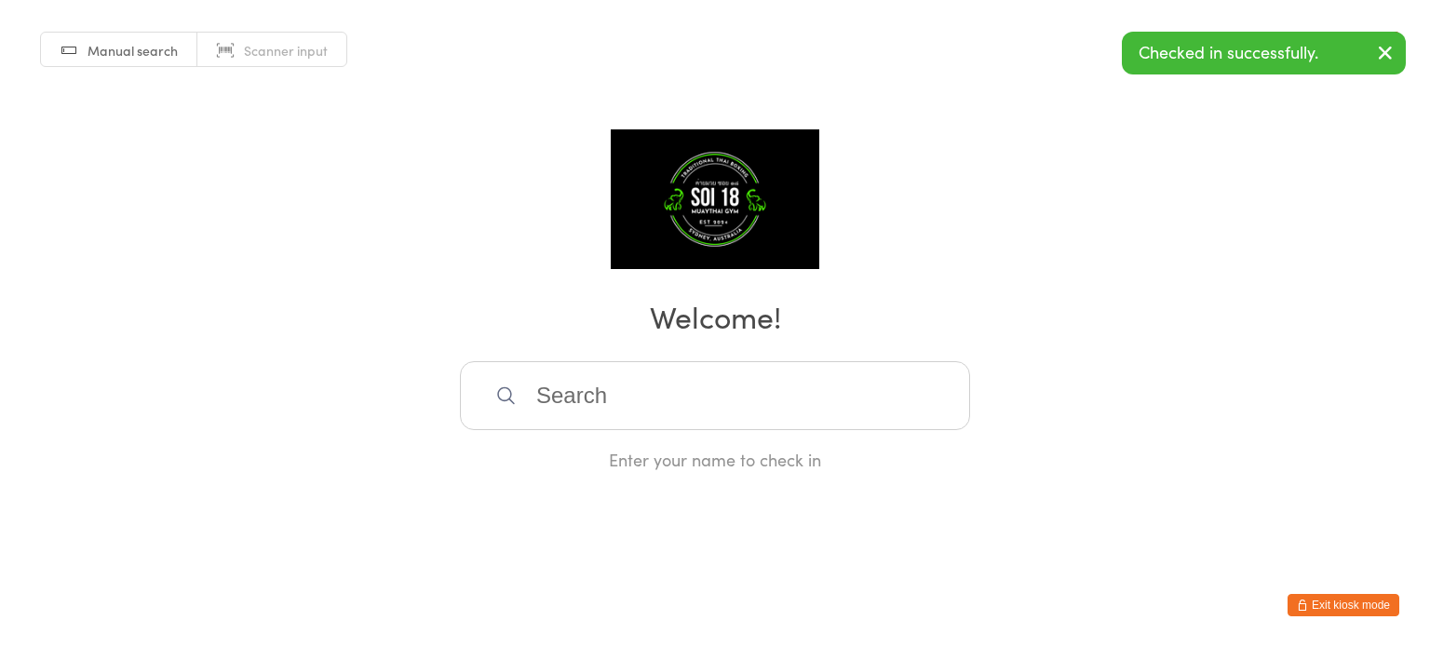
click at [644, 388] on input "search" at bounding box center [715, 395] width 510 height 69
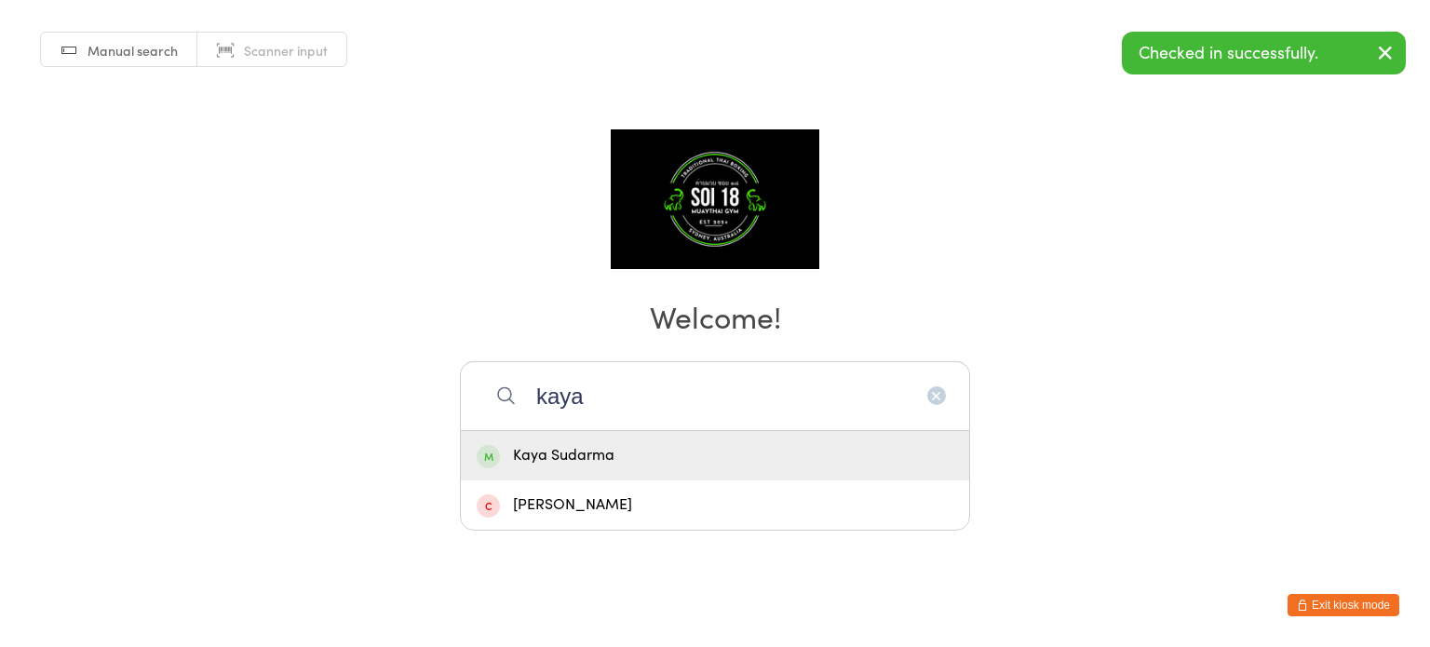
type input "kaya"
click at [616, 455] on div "Kaya Sudarma" at bounding box center [715, 455] width 477 height 25
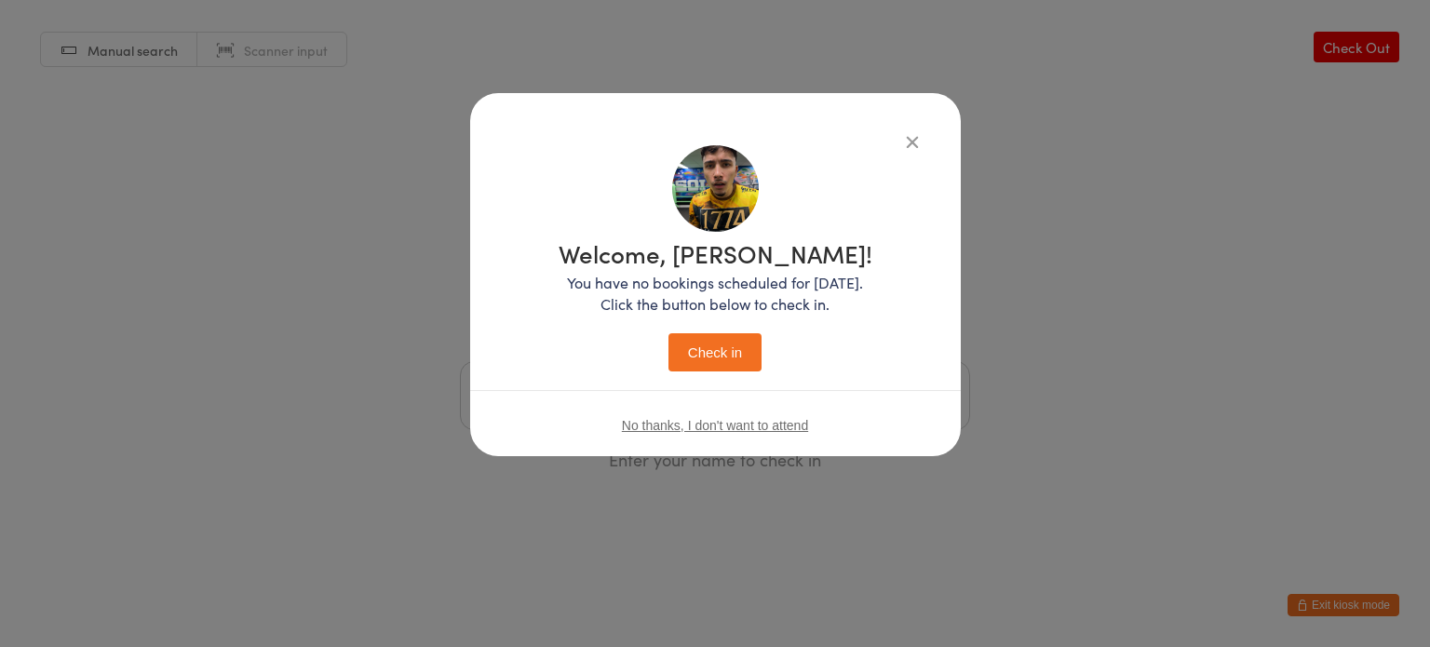
click at [699, 275] on p "You have no bookings scheduled for today. Click the button below to check in." at bounding box center [715, 293] width 314 height 43
click at [720, 357] on button "Check in" at bounding box center [714, 352] width 93 height 38
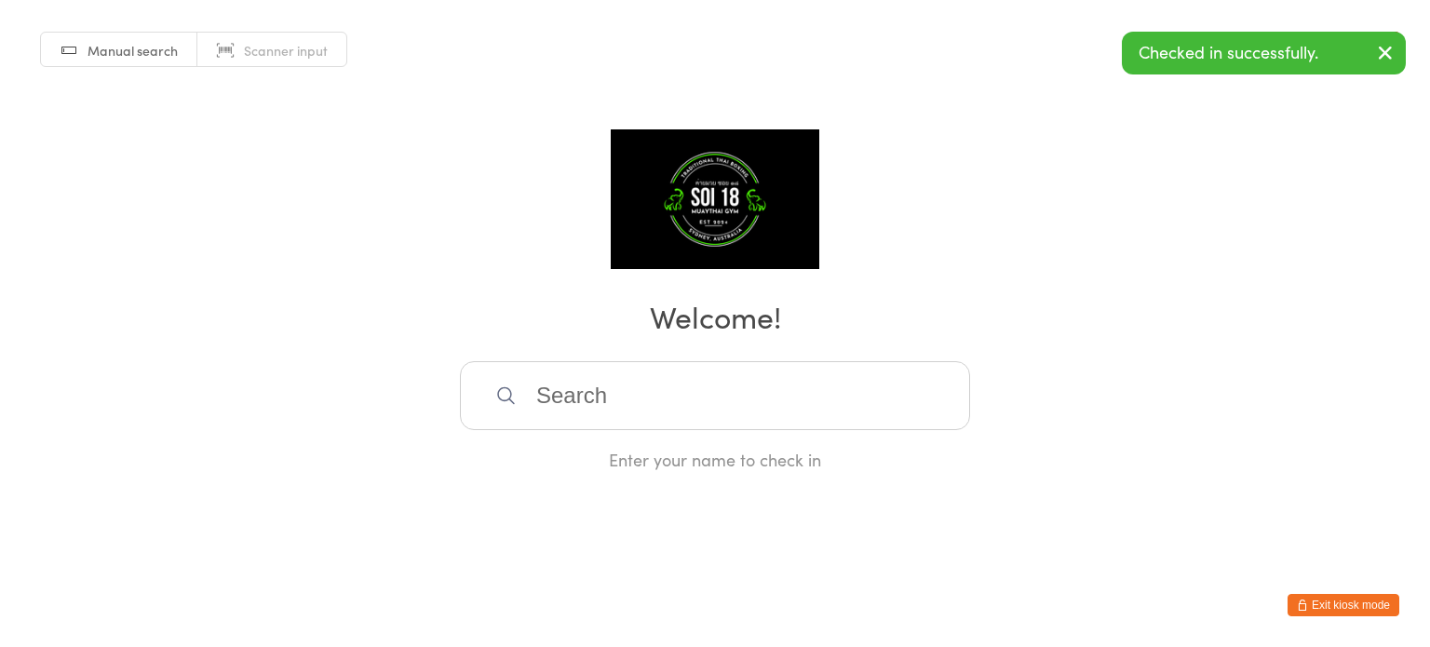
click at [598, 389] on input "search" at bounding box center [715, 395] width 510 height 69
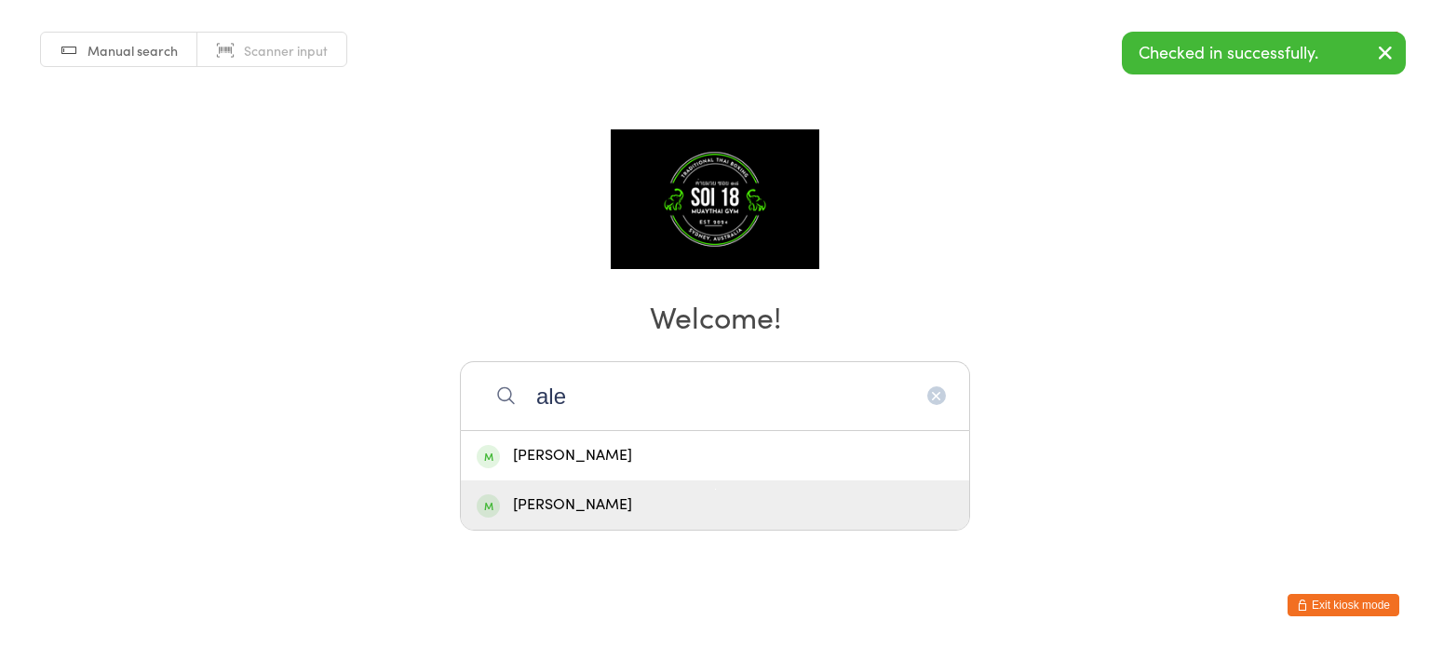
type input "ale"
click at [584, 499] on div "Alex Fabrizio" at bounding box center [715, 504] width 477 height 25
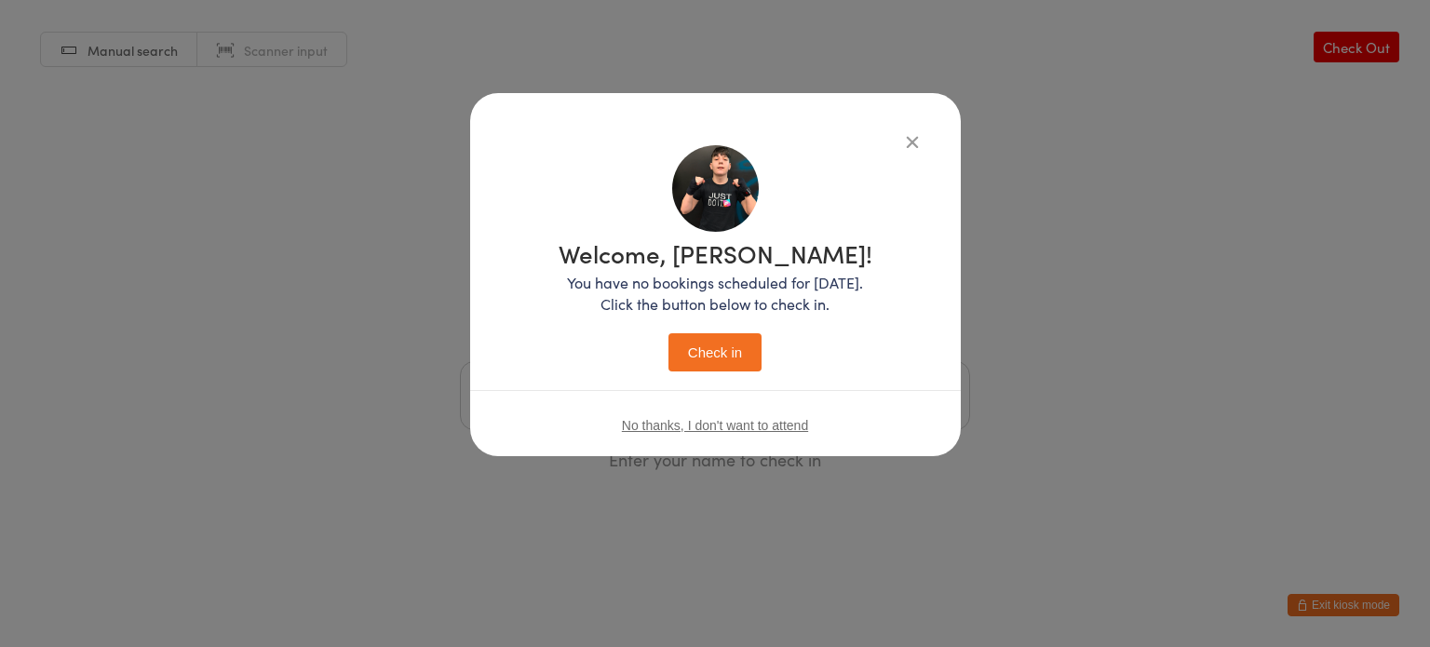
click at [714, 352] on button "Check in" at bounding box center [714, 352] width 93 height 38
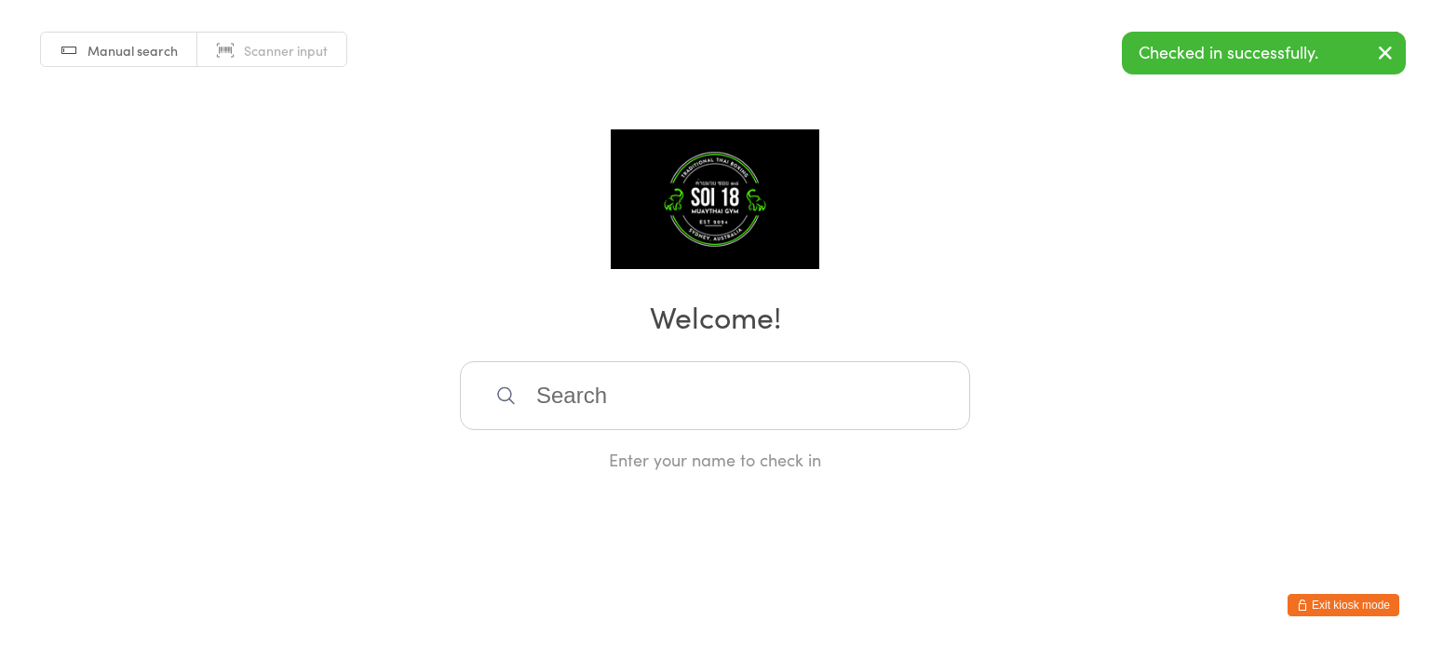
click at [654, 388] on input "search" at bounding box center [715, 395] width 510 height 69
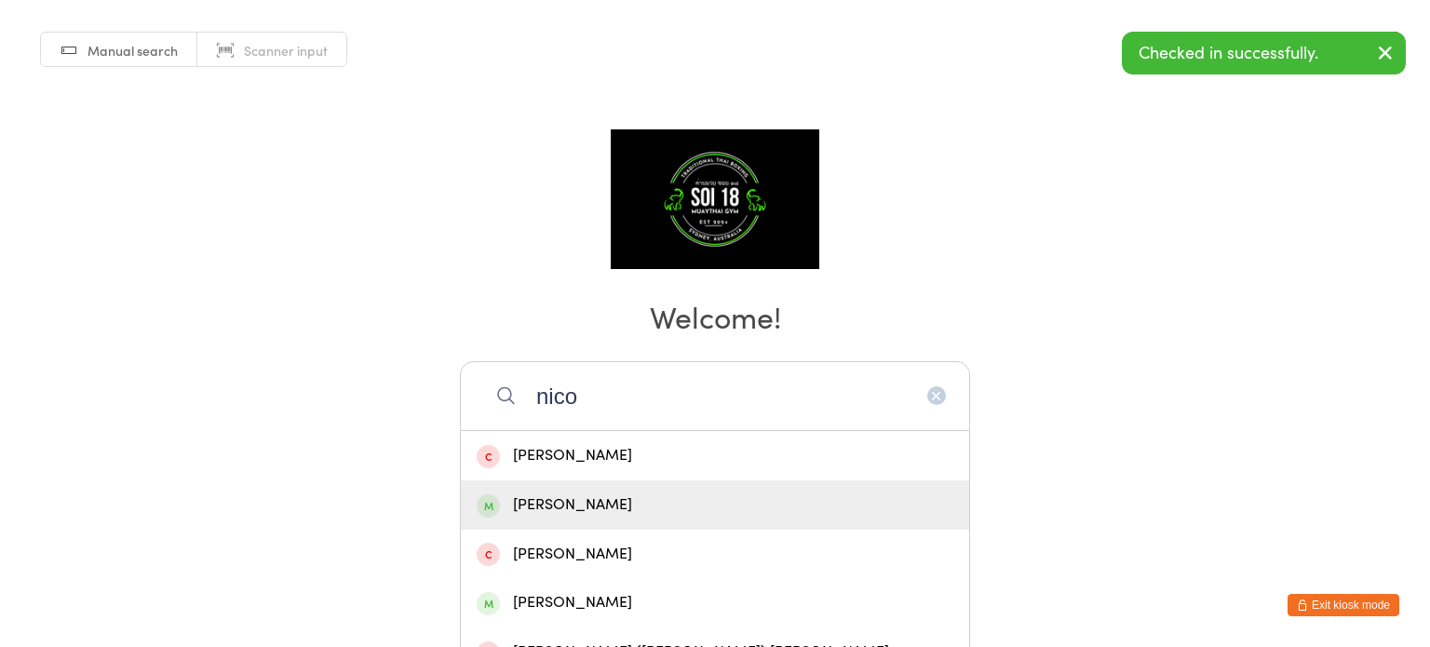
type input "nico"
click at [576, 505] on div "Nicolas Stecher" at bounding box center [715, 504] width 477 height 25
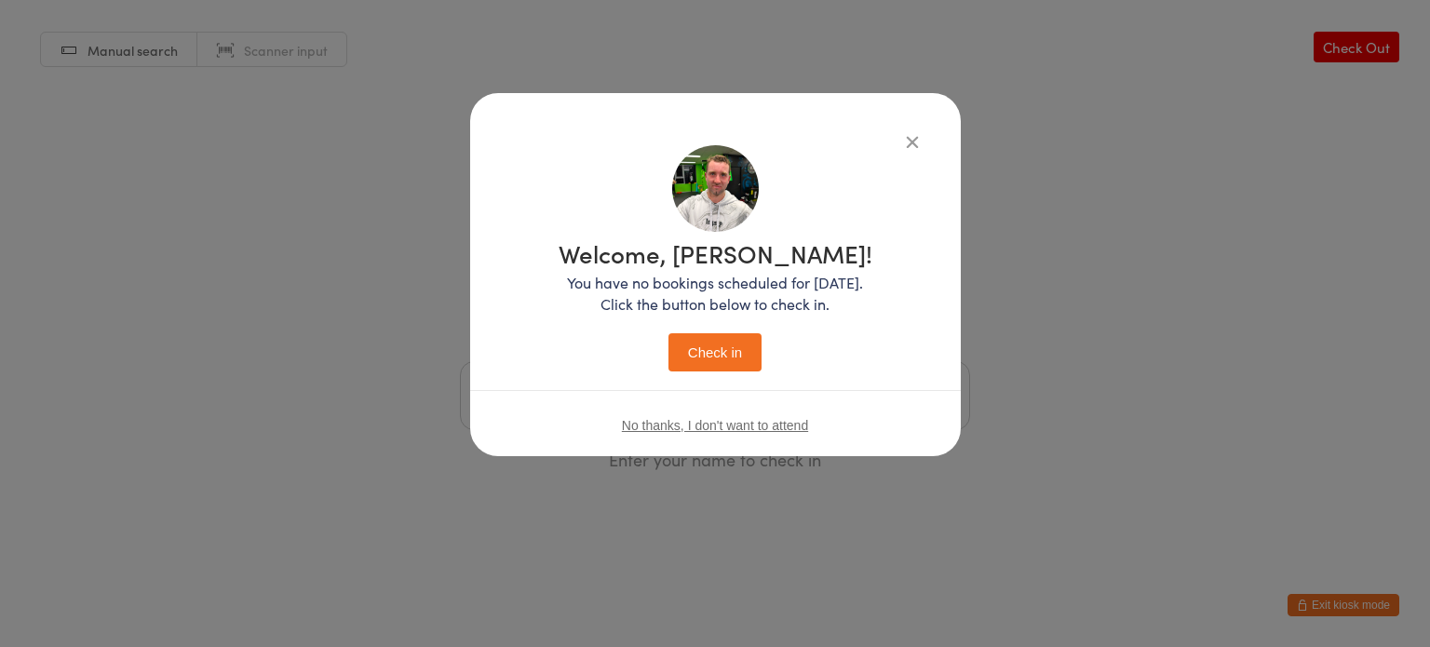
click at [713, 360] on button "Check in" at bounding box center [714, 352] width 93 height 38
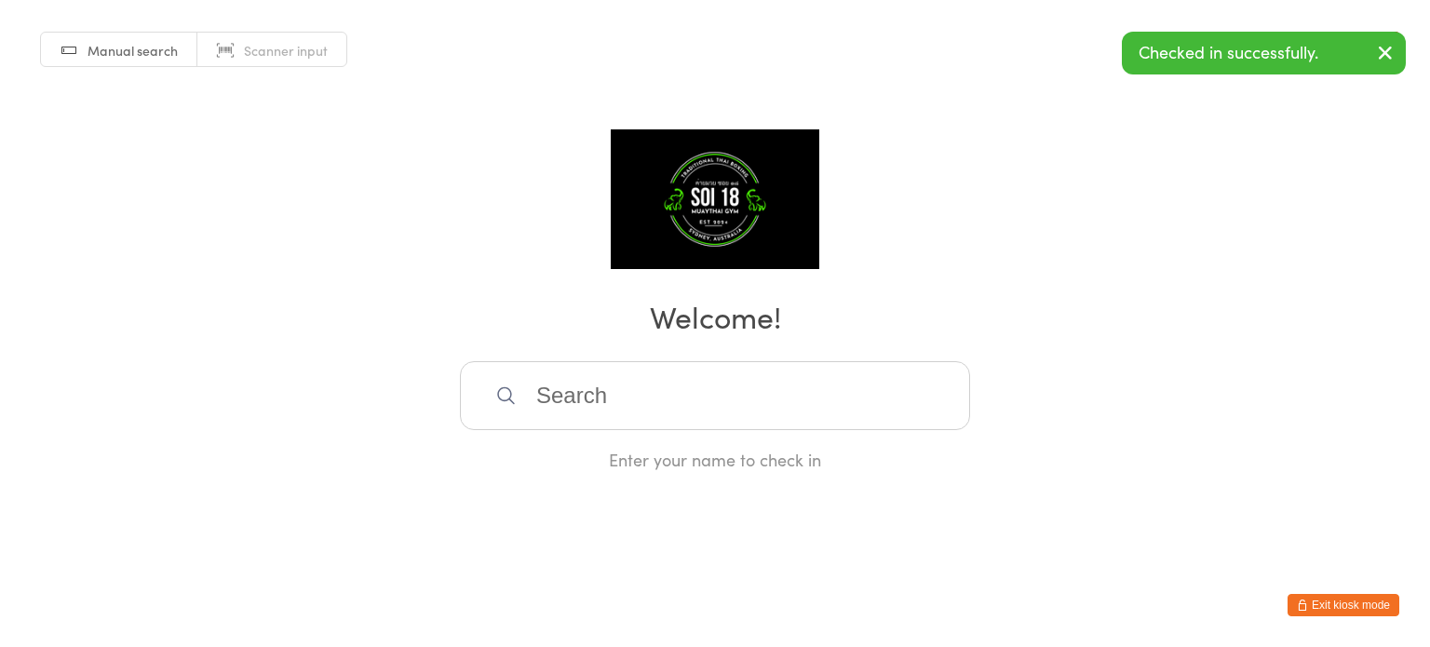
click at [1354, 608] on button "Exit kiosk mode" at bounding box center [1343, 605] width 112 height 22
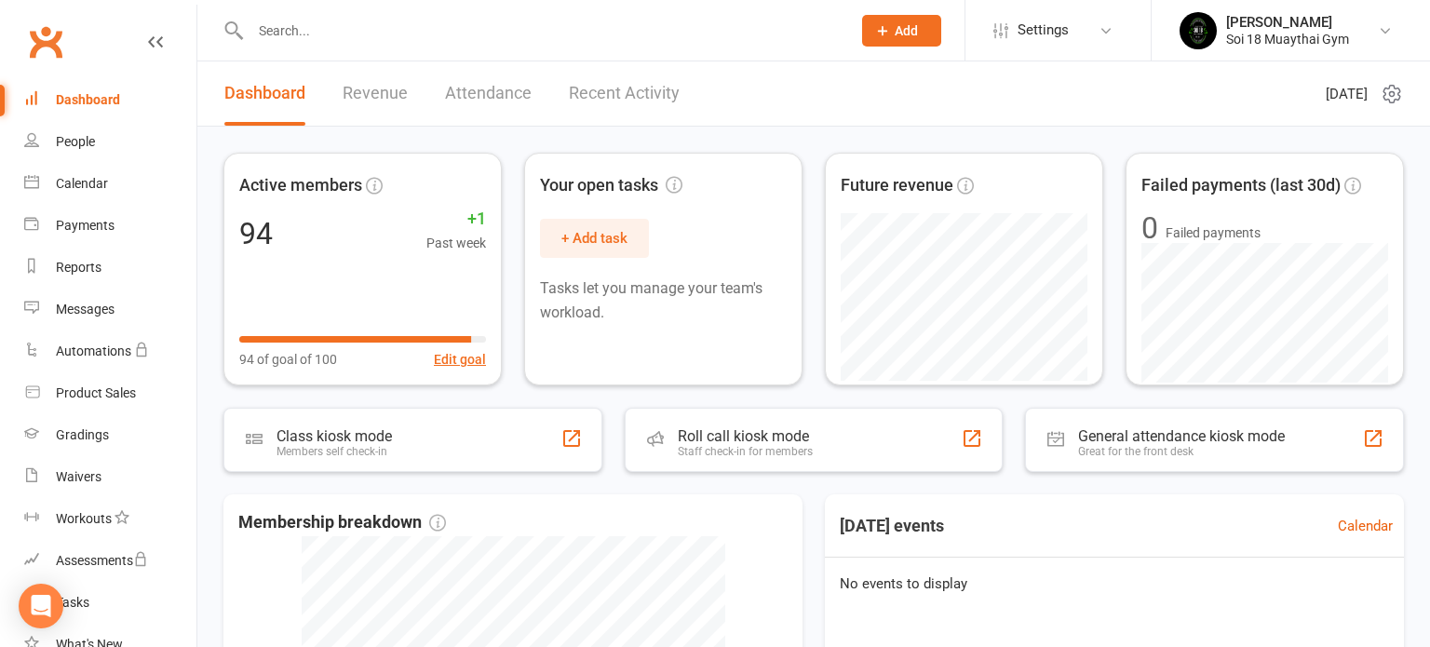
click at [581, 100] on link "Recent Activity" at bounding box center [624, 93] width 111 height 64
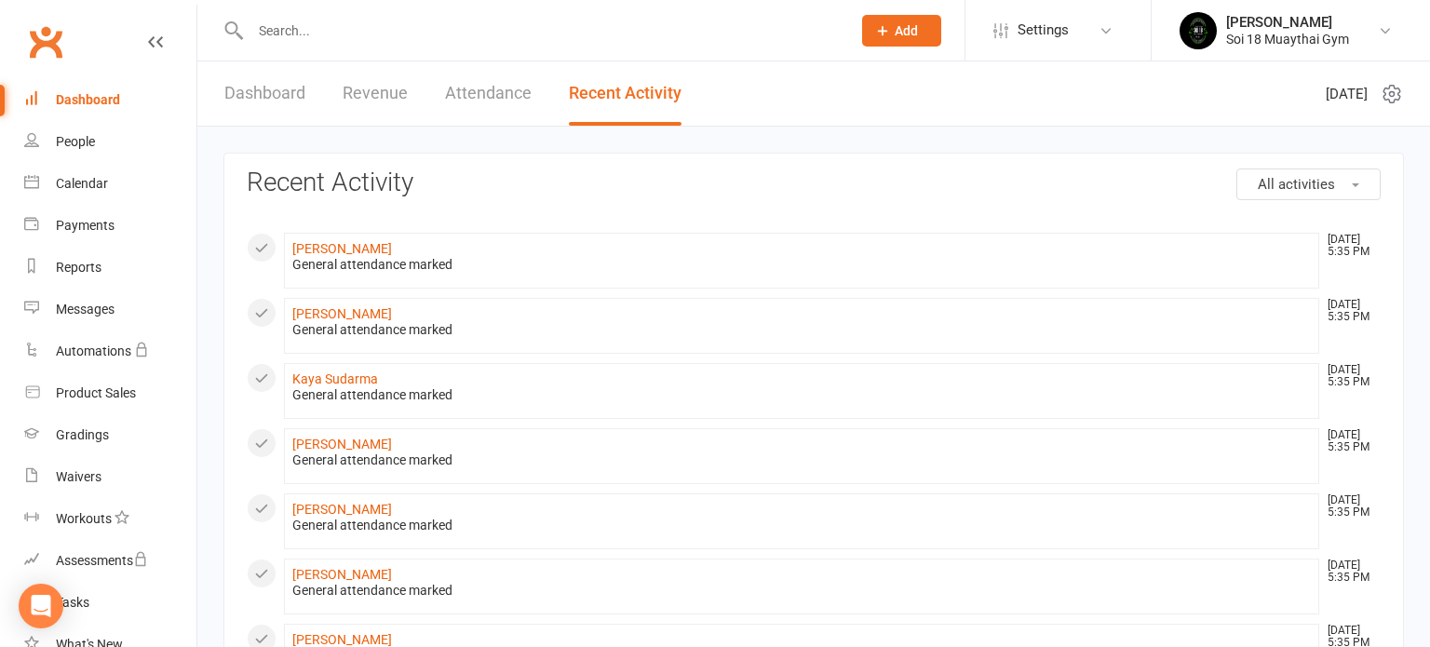
click at [235, 97] on link "Dashboard" at bounding box center [264, 93] width 81 height 64
